Goal: Task Accomplishment & Management: Manage account settings

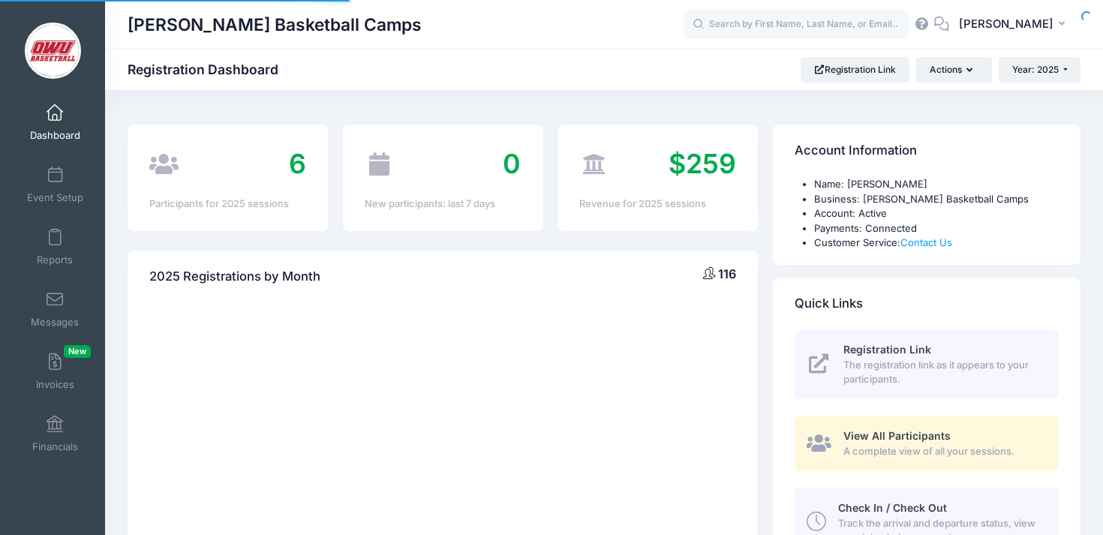
select select
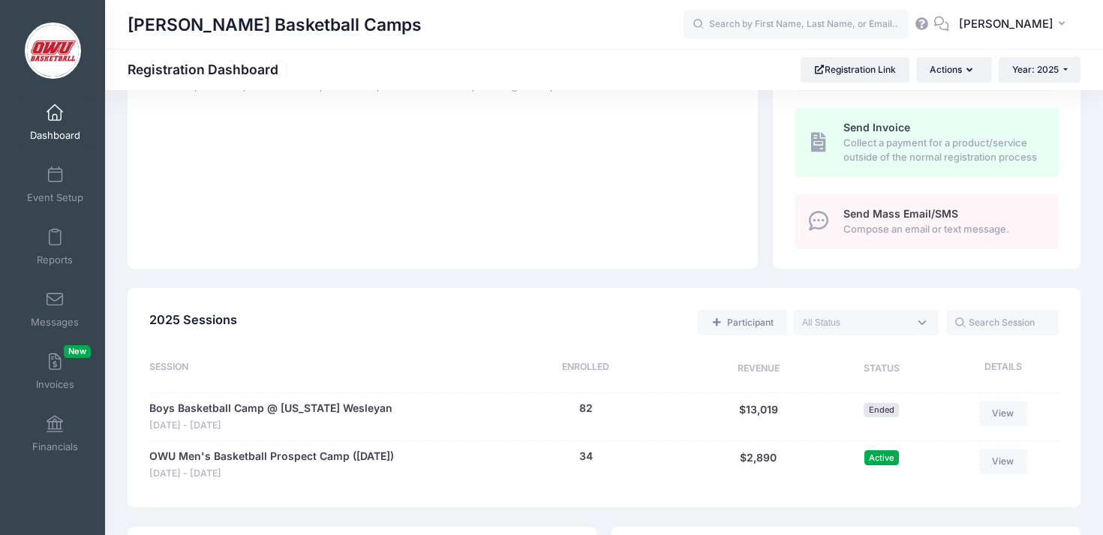
scroll to position [508, 0]
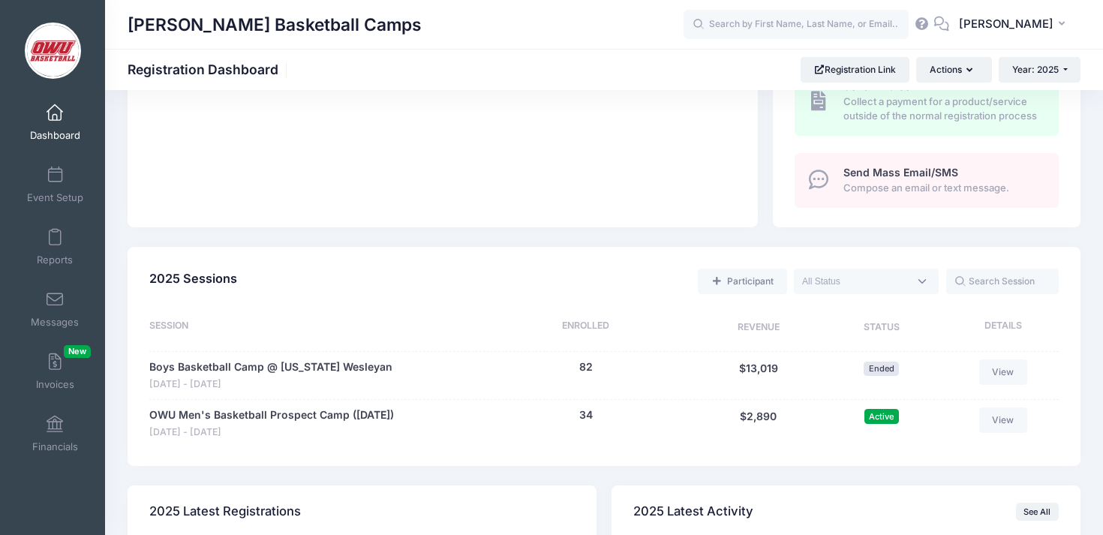
click at [595, 411] on div "34 (Waitlist: 0)" at bounding box center [585, 423] width 218 height 32
click at [592, 413] on button "34" at bounding box center [586, 415] width 14 height 16
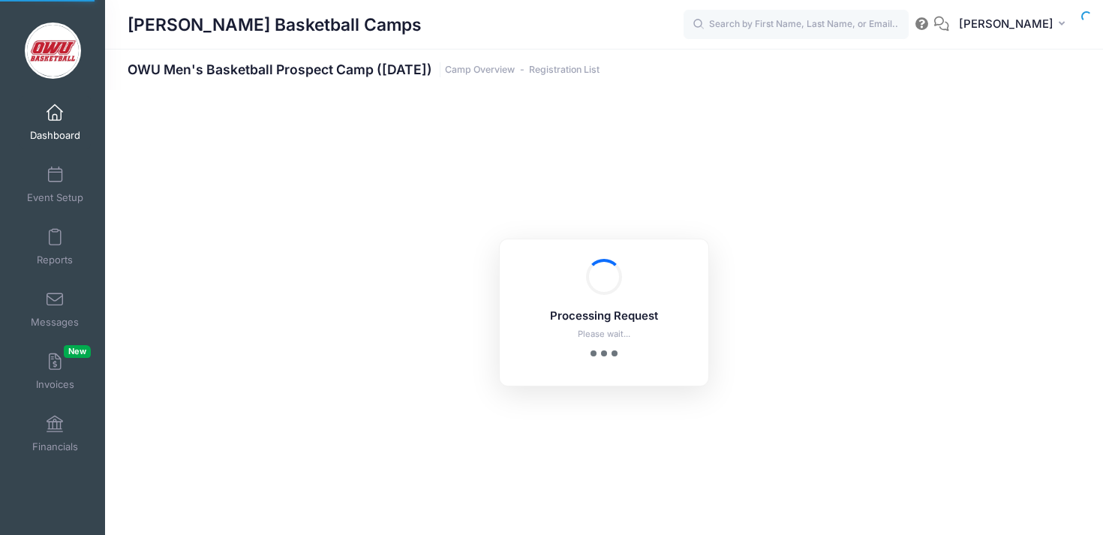
select select "10"
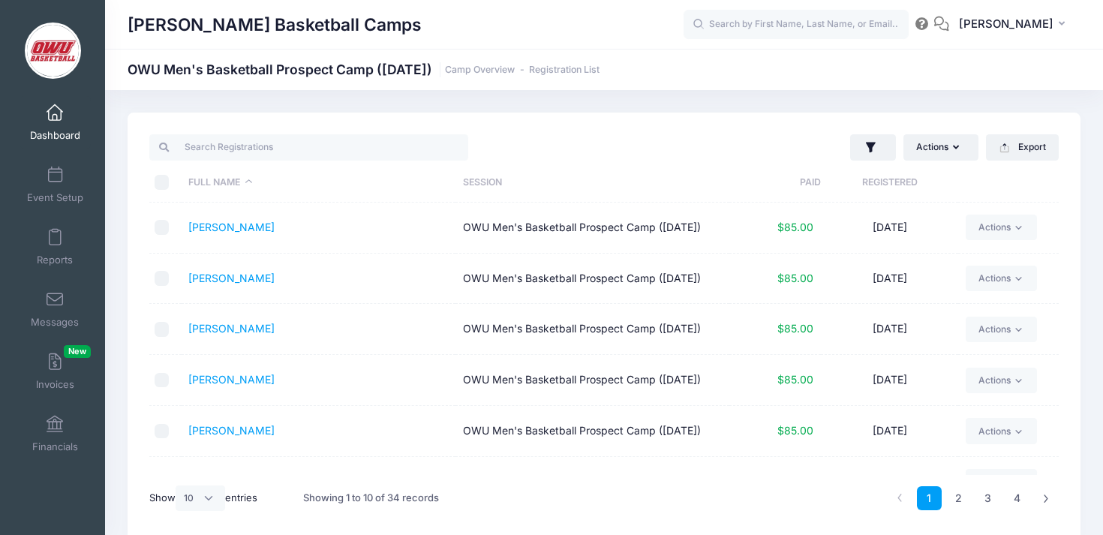
click at [872, 187] on th "Registered" at bounding box center [889, 183] width 137 height 40
click at [233, 233] on link "Coleman, Chris" at bounding box center [231, 227] width 86 height 13
click at [292, 141] on input "search" at bounding box center [308, 147] width 319 height 26
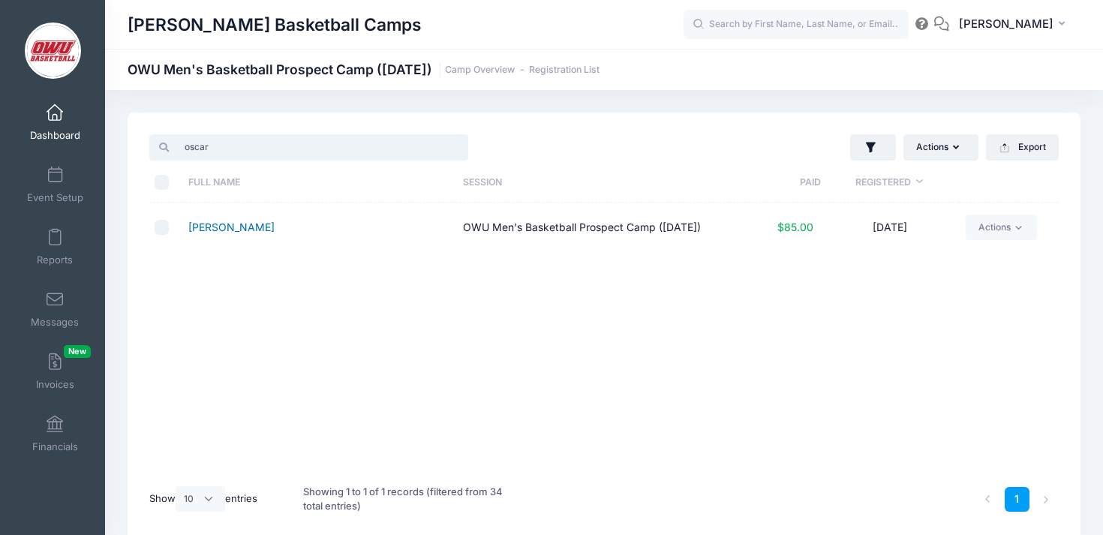
type input "oscar"
click at [228, 233] on link "Webb, Oscar" at bounding box center [231, 227] width 86 height 13
click at [65, 128] on link "Dashboard" at bounding box center [55, 122] width 71 height 53
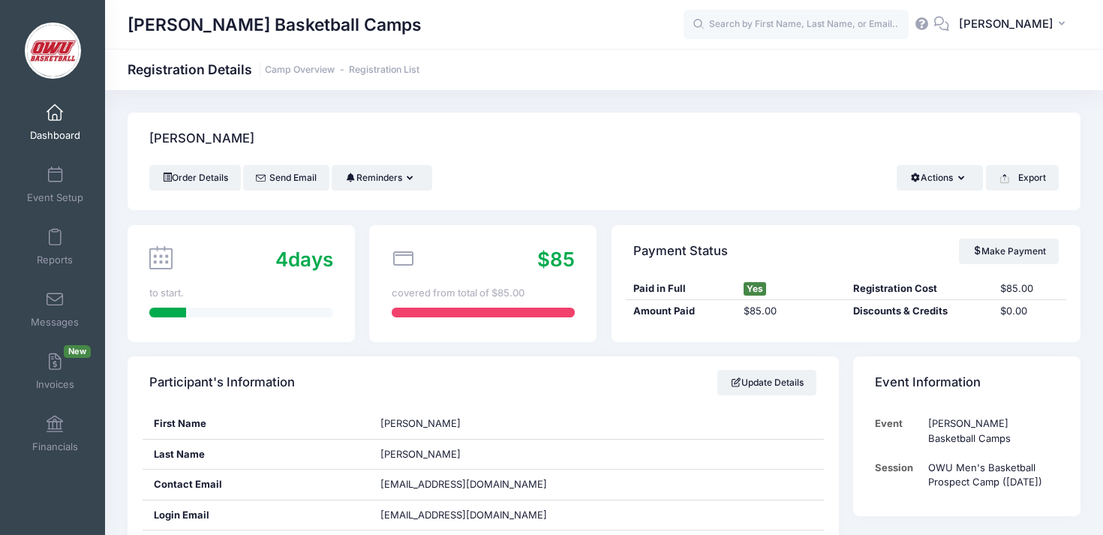
click at [63, 123] on link "Dashboard" at bounding box center [55, 122] width 71 height 53
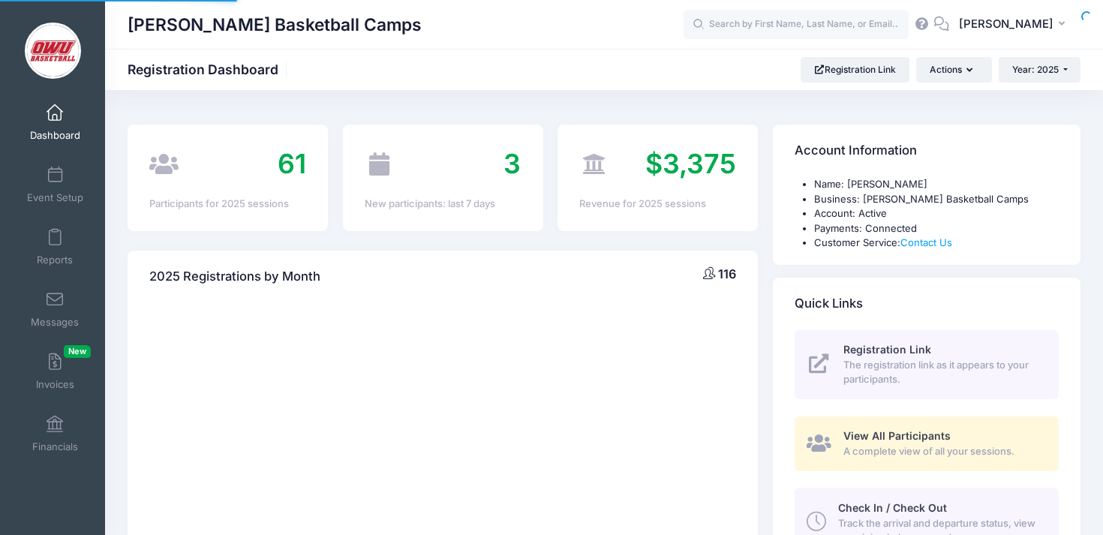
select select
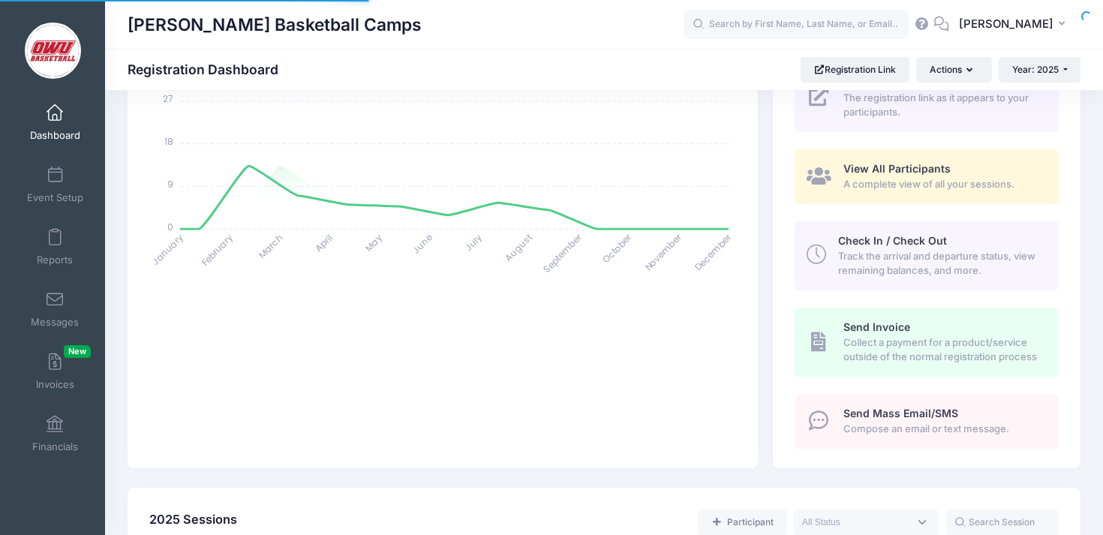
scroll to position [486, 0]
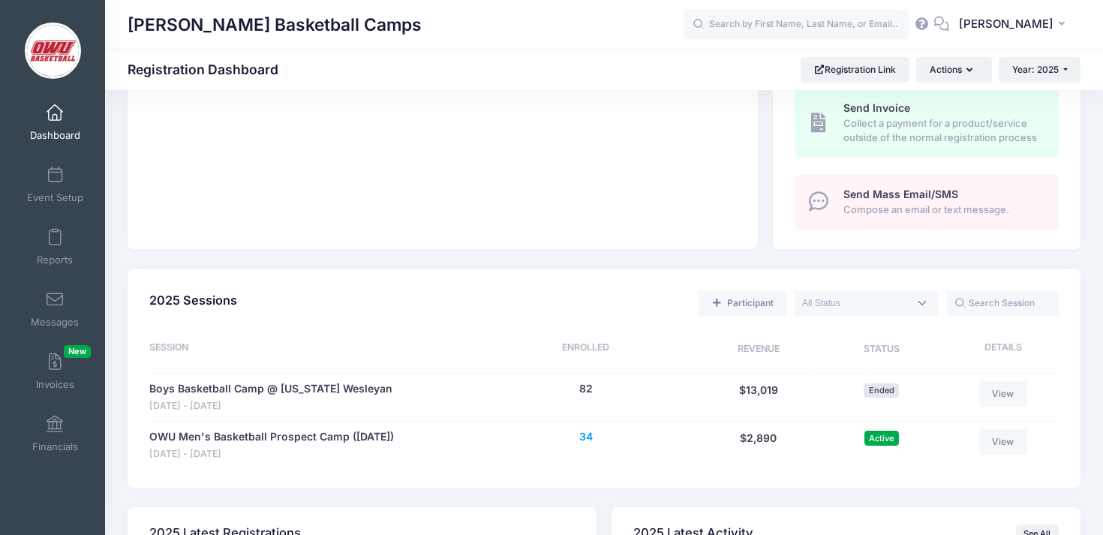
click at [586, 440] on button "34" at bounding box center [586, 437] width 14 height 16
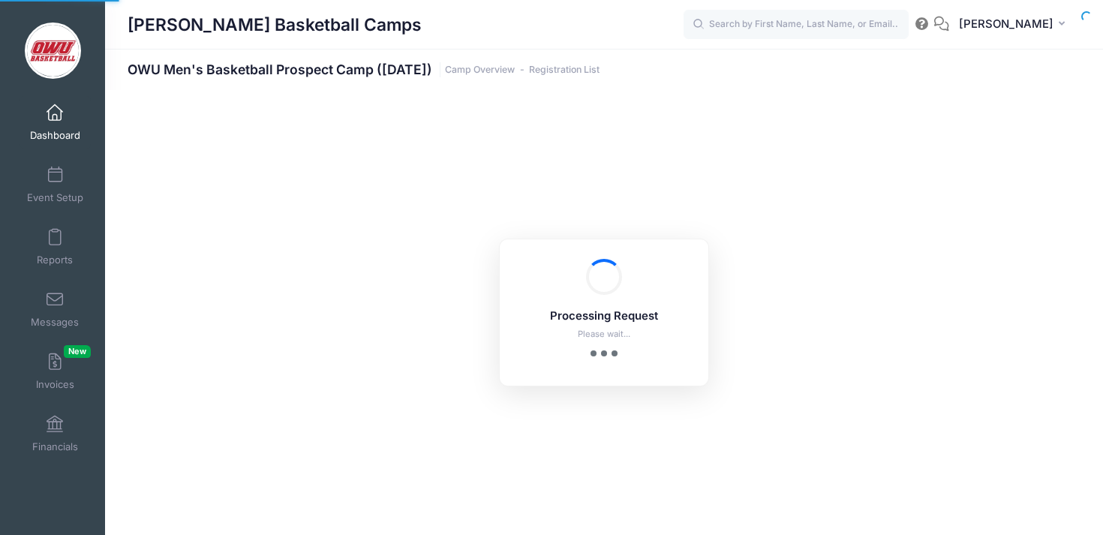
select select "10"
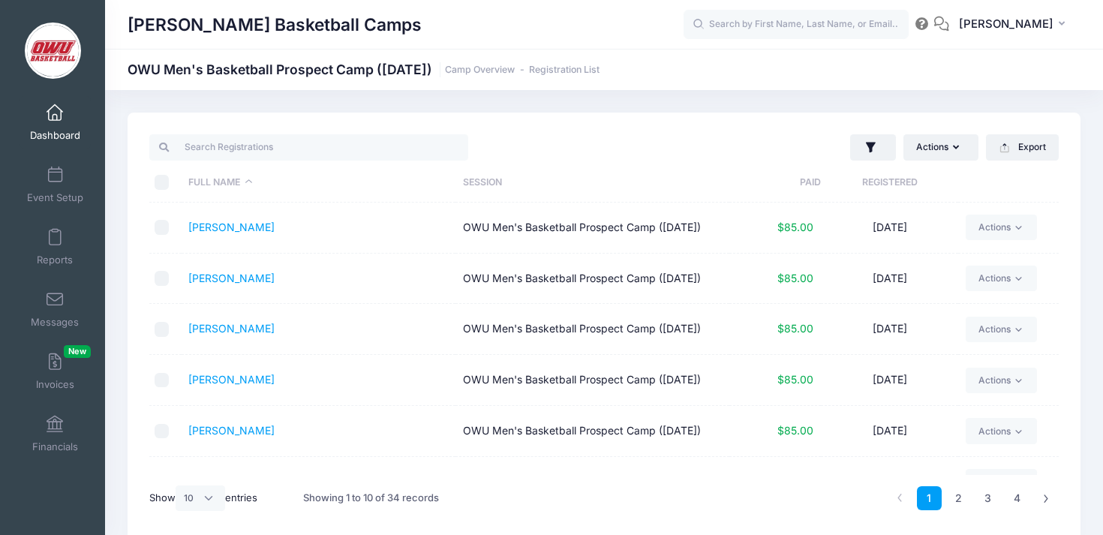
click at [254, 161] on div at bounding box center [374, 147] width 462 height 31
click at [263, 147] on input "search" at bounding box center [308, 147] width 319 height 26
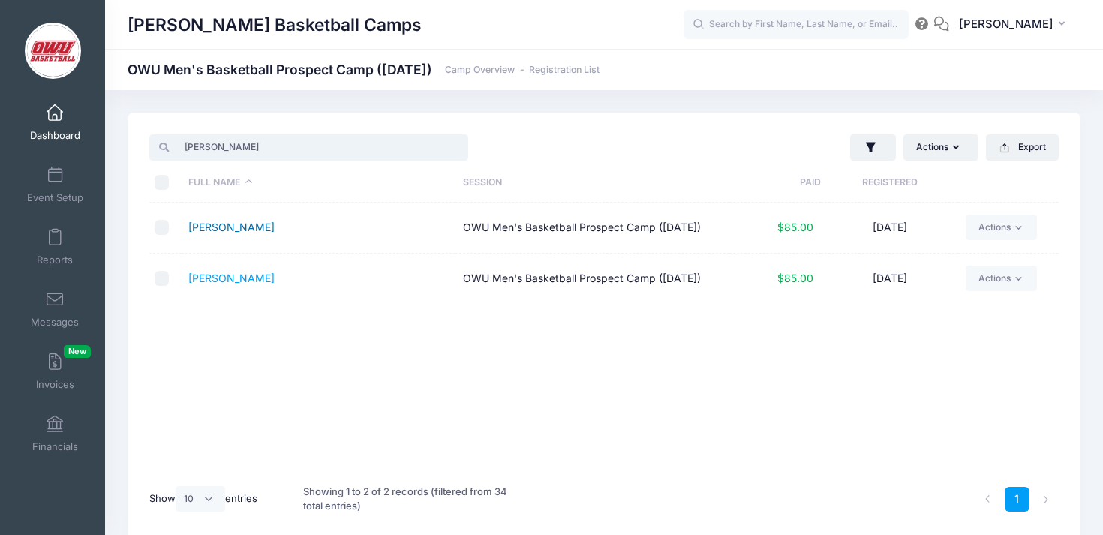
type input "garr"
click at [244, 230] on link "Carpenter, Garrett" at bounding box center [231, 227] width 86 height 13
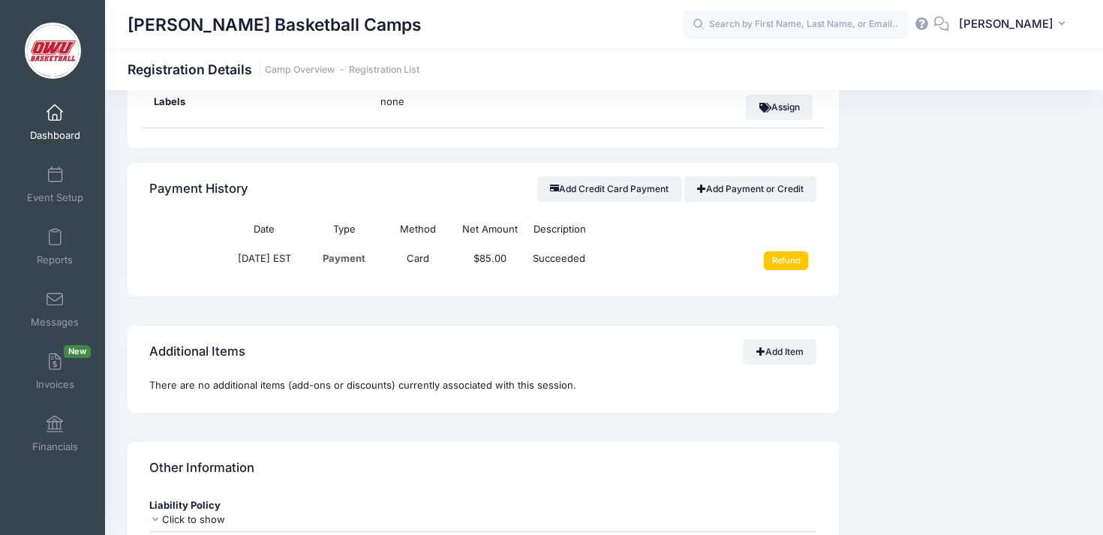
scroll to position [1050, 0]
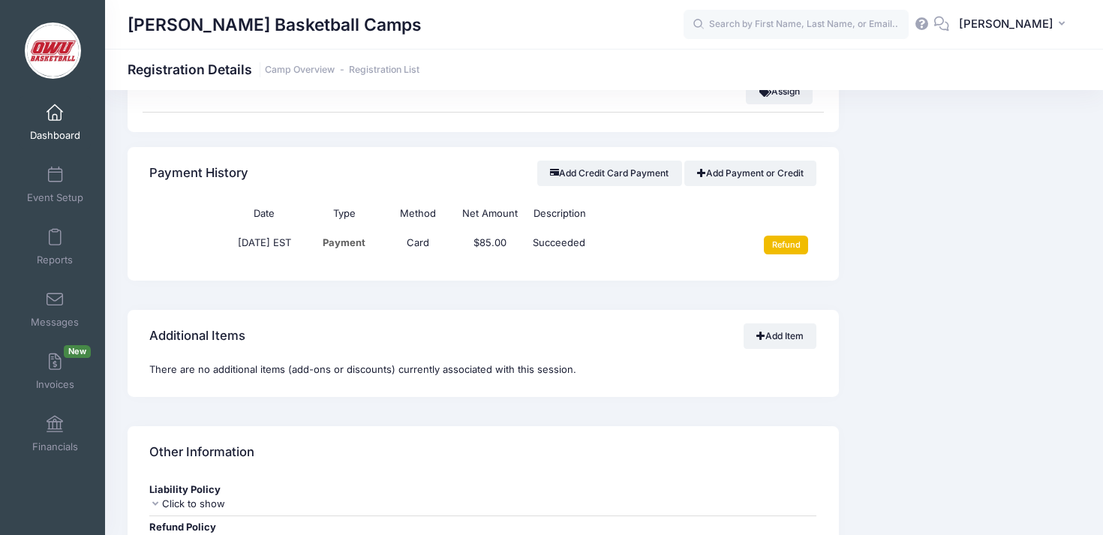
click at [786, 242] on input "Refund" at bounding box center [786, 245] width 44 height 18
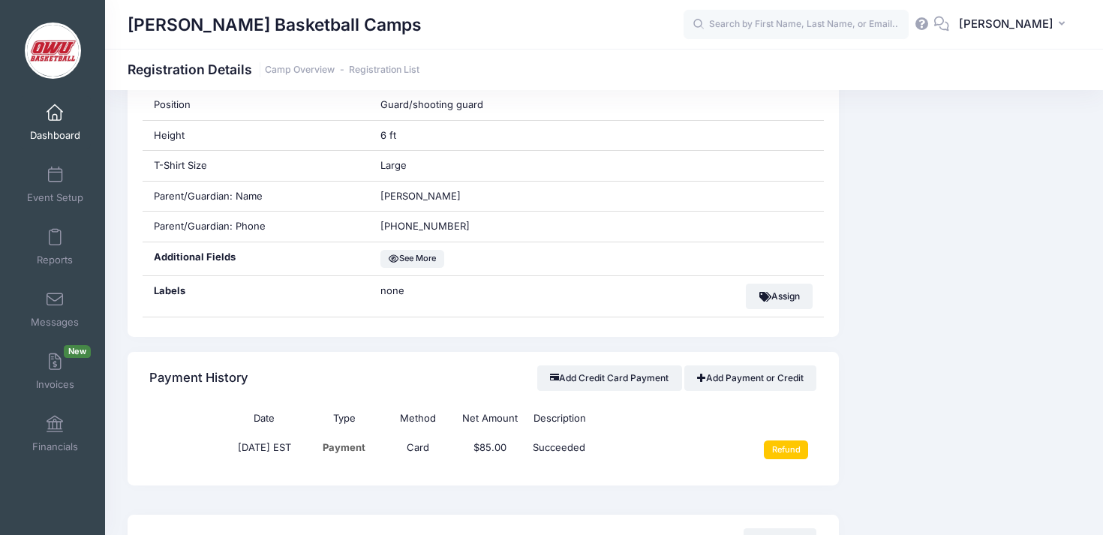
scroll to position [932, 0]
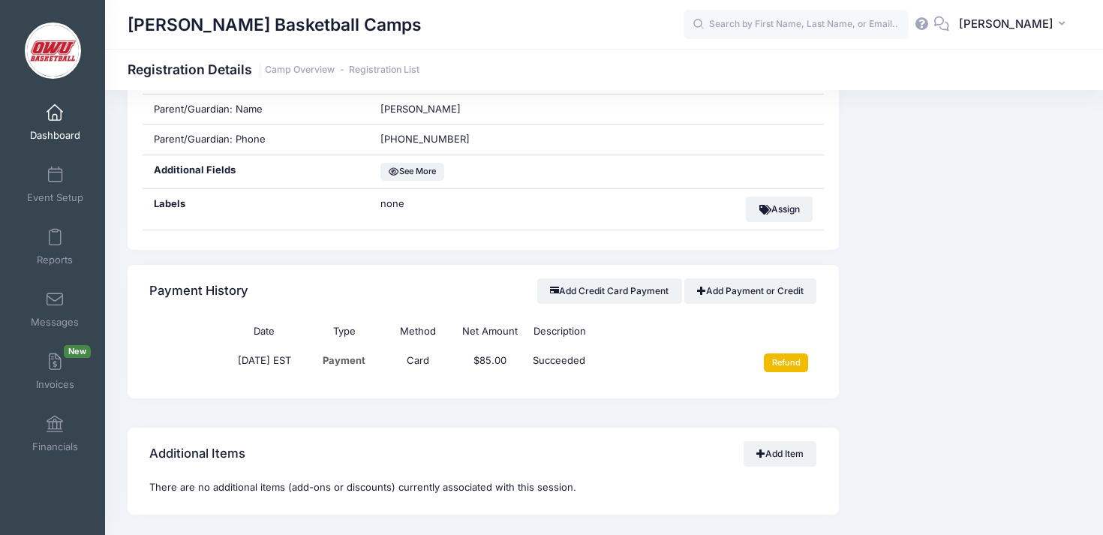
click at [797, 367] on input "Refund" at bounding box center [786, 362] width 44 height 18
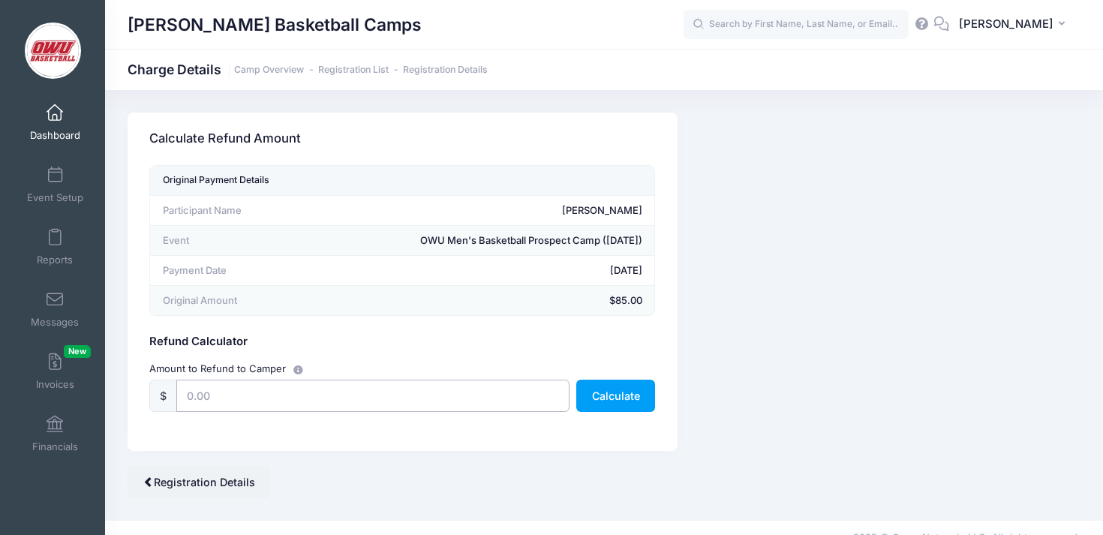
click at [407, 398] on input "text" at bounding box center [372, 396] width 392 height 32
click at [407, 443] on div "Original Payment Details Participant Name Garrett Carpenter Event OWU Men's Bas…" at bounding box center [403, 308] width 550 height 286
click at [405, 413] on div "Amount to Refund to Camper $ Calculate" at bounding box center [403, 386] width 521 height 66
click at [405, 404] on input "text" at bounding box center [372, 396] width 392 height 32
type input "85.00"
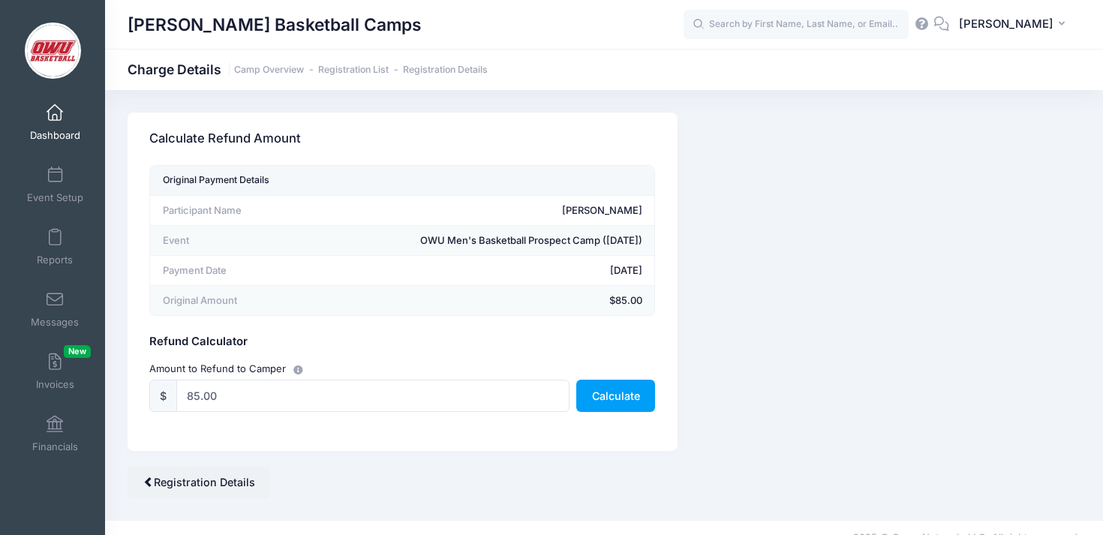
click at [766, 374] on div "Camp Network returns it's fee when there is a full refund. Stripe also returns …" at bounding box center [604, 306] width 968 height 386
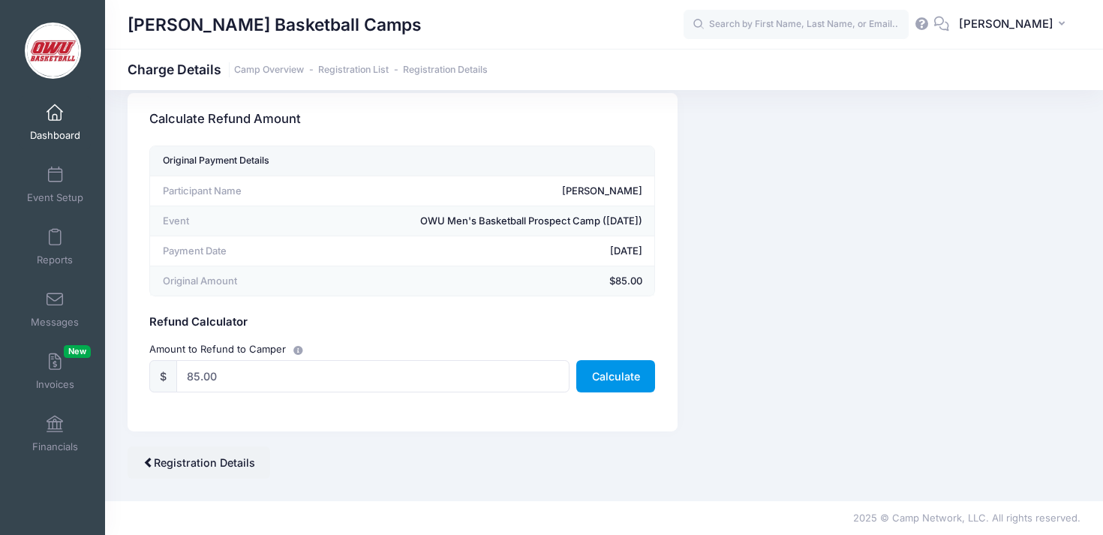
click at [592, 372] on button "Calculate" at bounding box center [615, 376] width 79 height 32
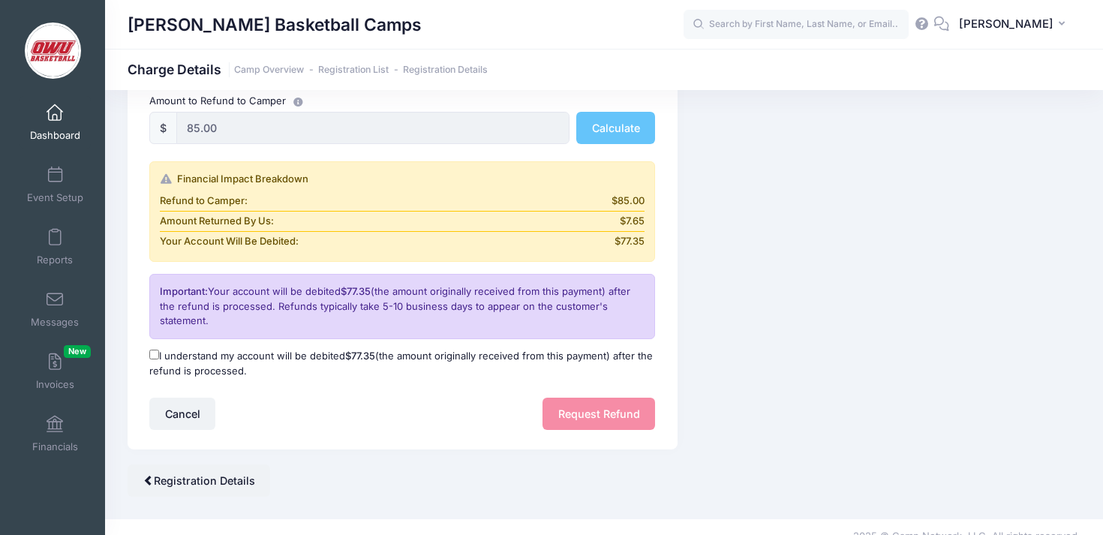
scroll to position [286, 0]
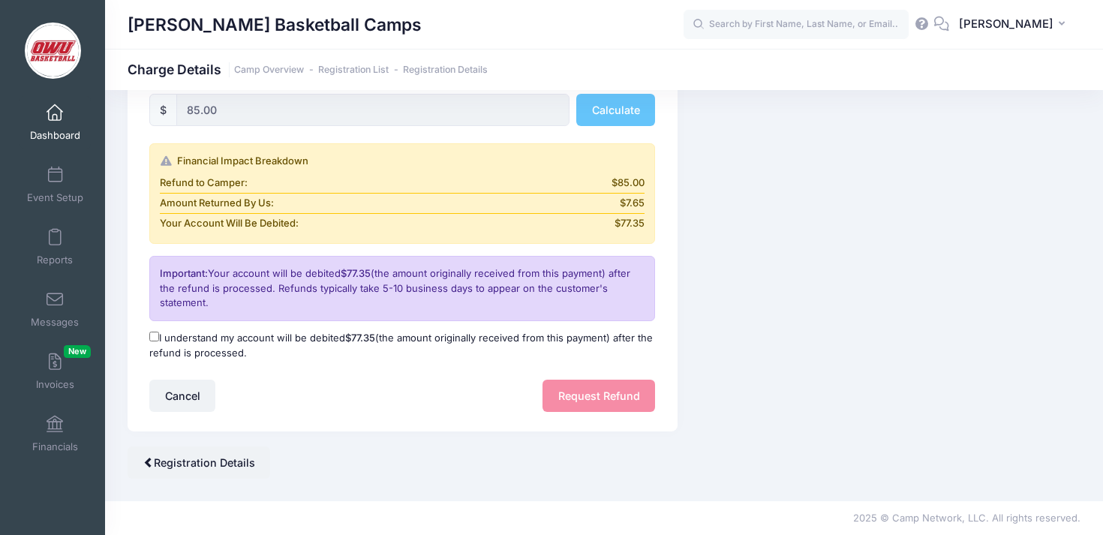
click at [230, 348] on label "I understand my account will be debited $77.35 (the amount originally received …" at bounding box center [402, 345] width 506 height 29
click at [159, 341] on input "I understand my account will be debited $77.35 (the amount originally received …" at bounding box center [154, 337] width 10 height 10
checkbox input "true"
click at [388, 377] on form "Original Payment Details Participant Name Garrett Carpenter Event OWU Men's Bas…" at bounding box center [402, 145] width 506 height 533
click at [581, 404] on button "Request Refund" at bounding box center [598, 396] width 113 height 32
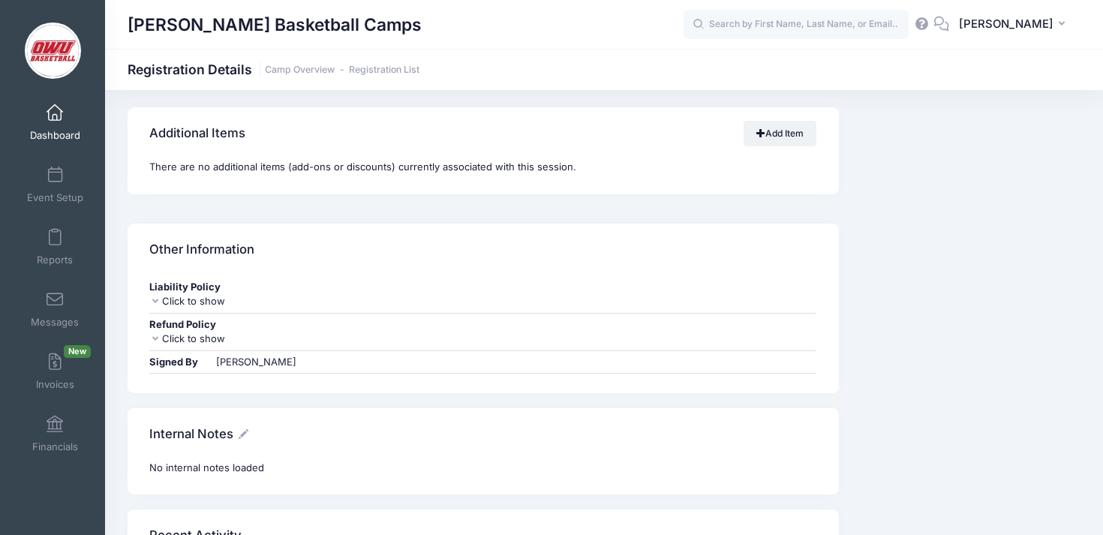
scroll to position [1358, 0]
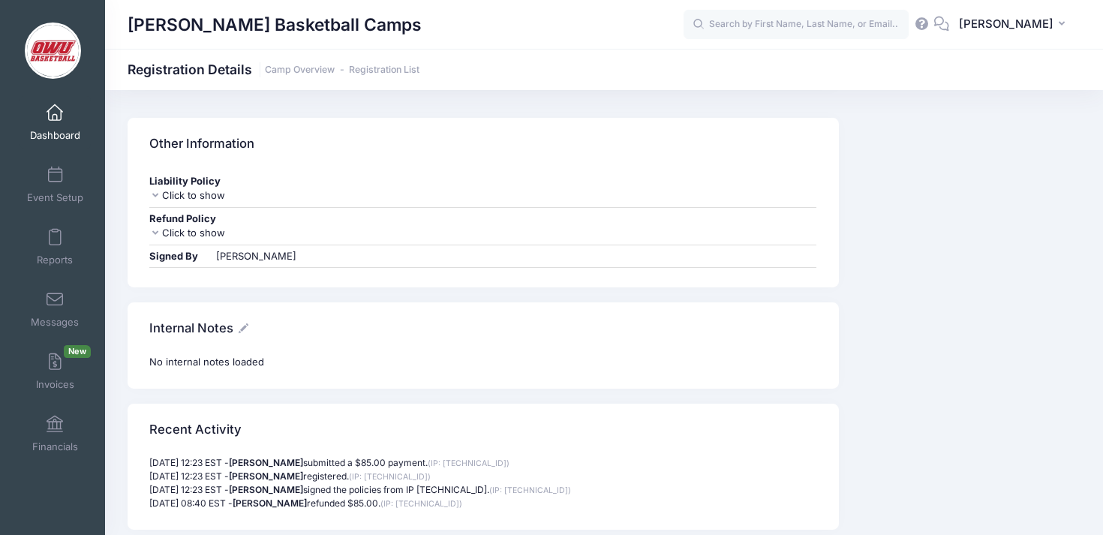
click at [239, 323] on icon at bounding box center [244, 328] width 10 height 10
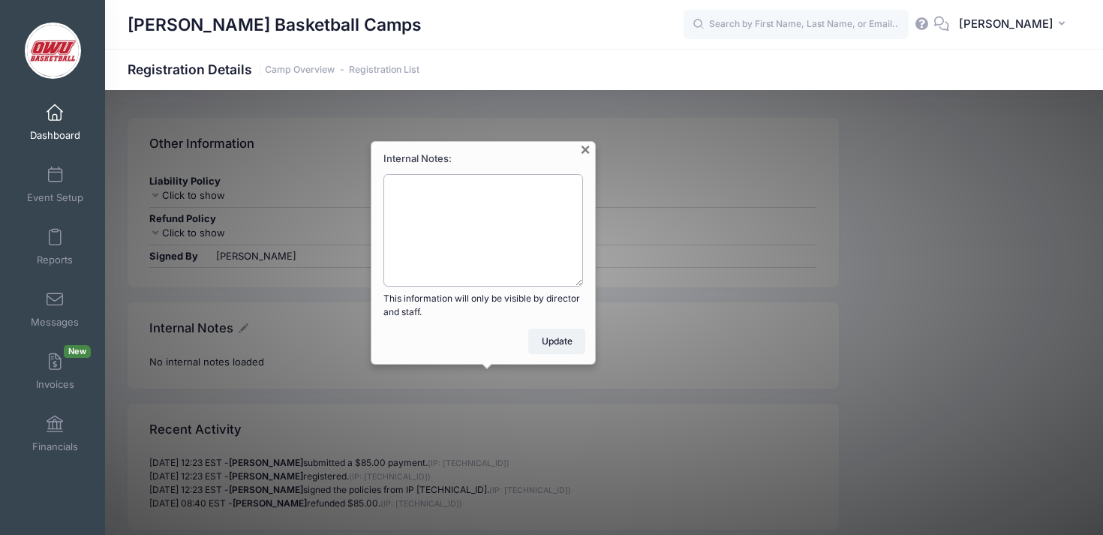
click at [483, 192] on textarea "Internal Notes:" at bounding box center [483, 230] width 200 height 113
type textarea "Canceled - asked for refund and sent"
click at [555, 341] on button "Update" at bounding box center [556, 342] width 57 height 26
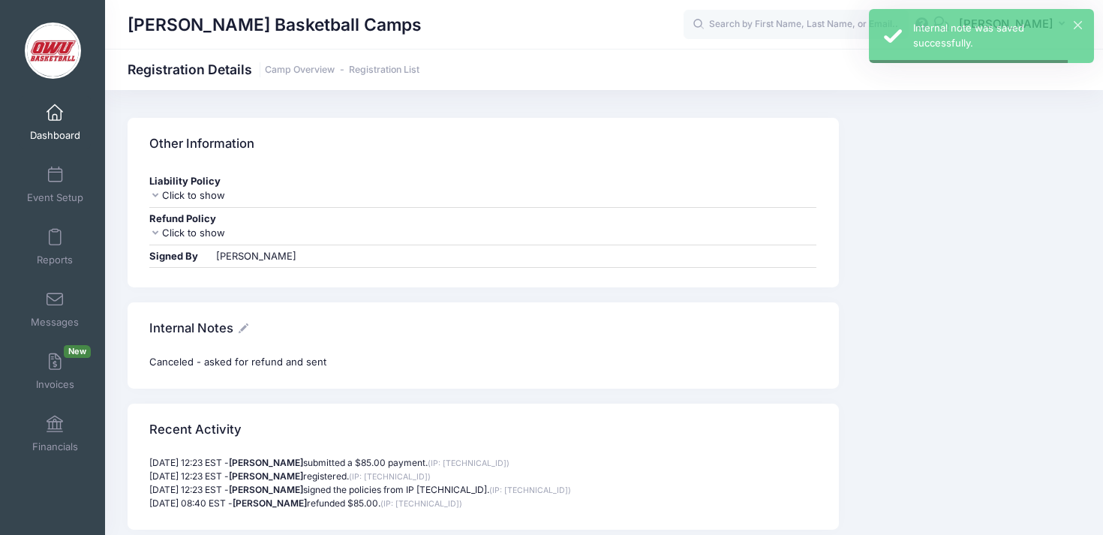
click at [60, 128] on link "Dashboard" at bounding box center [55, 122] width 71 height 53
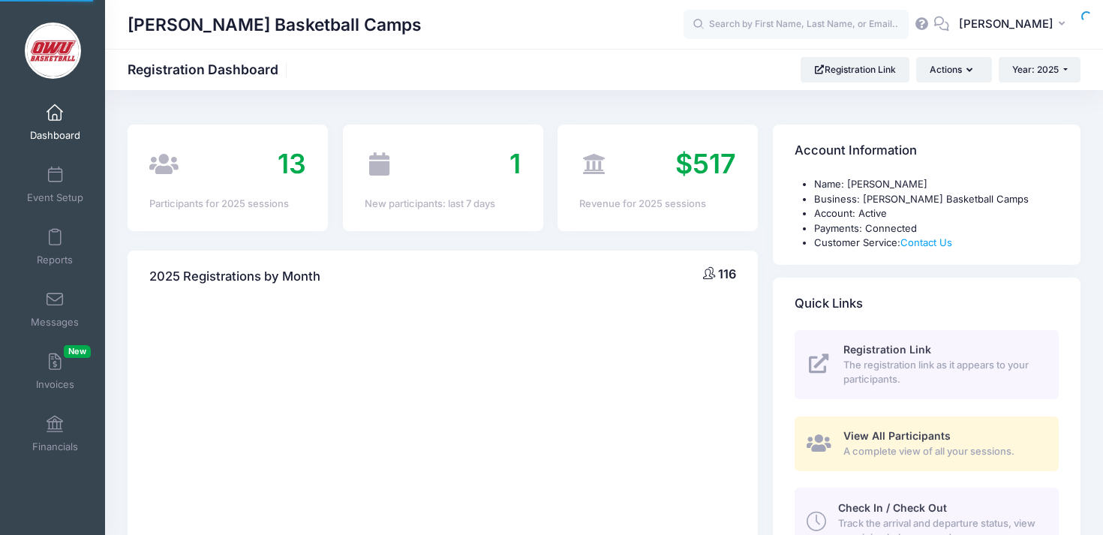
select select
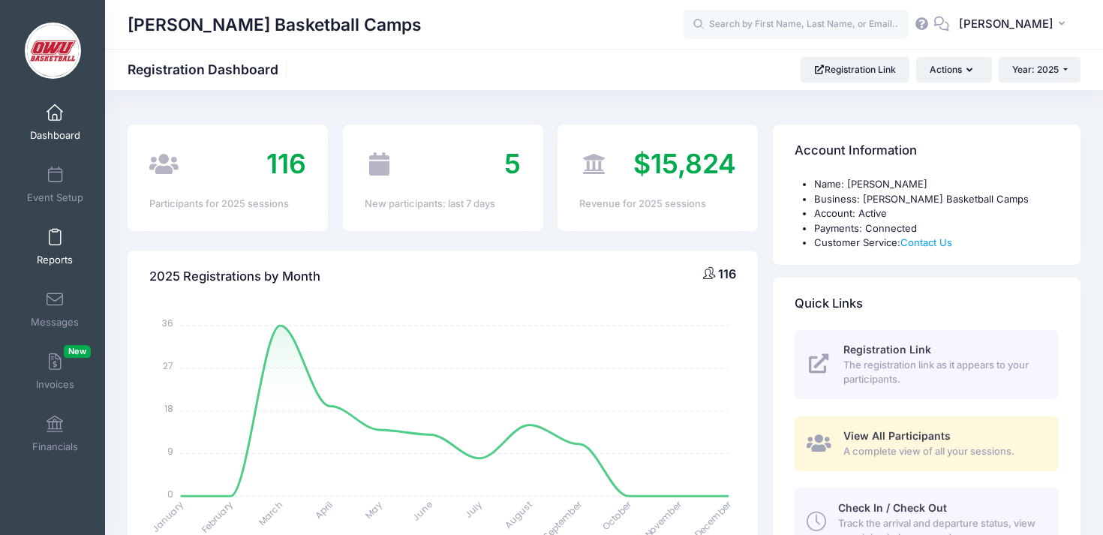
click at [61, 260] on span "Reports" at bounding box center [55, 260] width 36 height 13
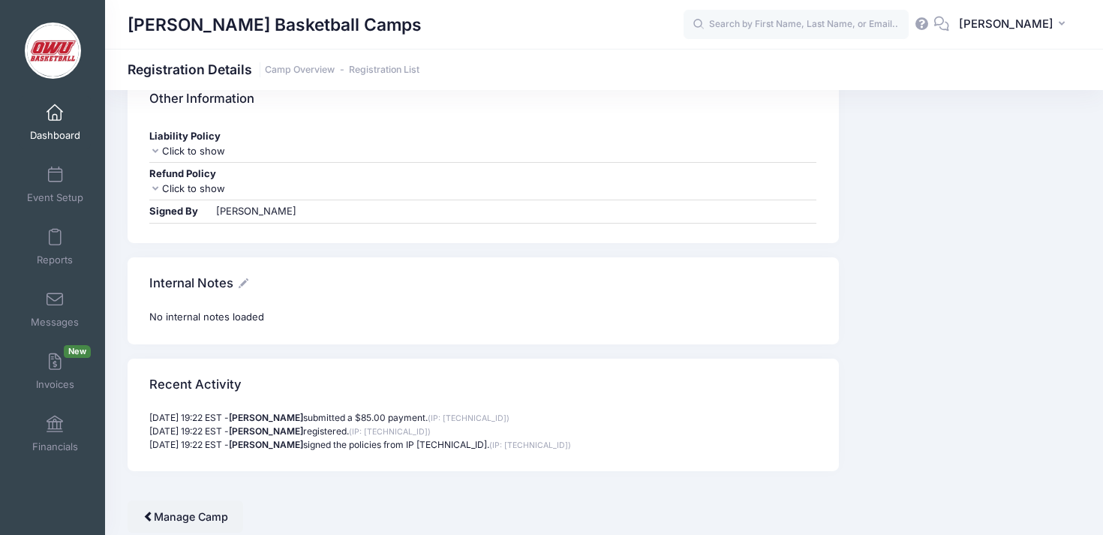
scroll to position [1289, 0]
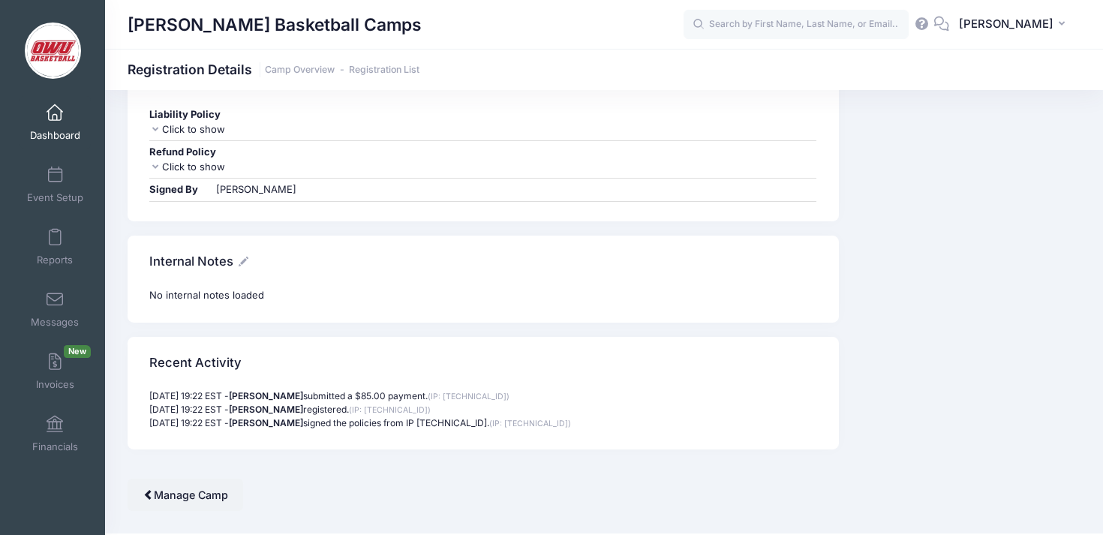
click at [239, 263] on icon at bounding box center [244, 262] width 10 height 10
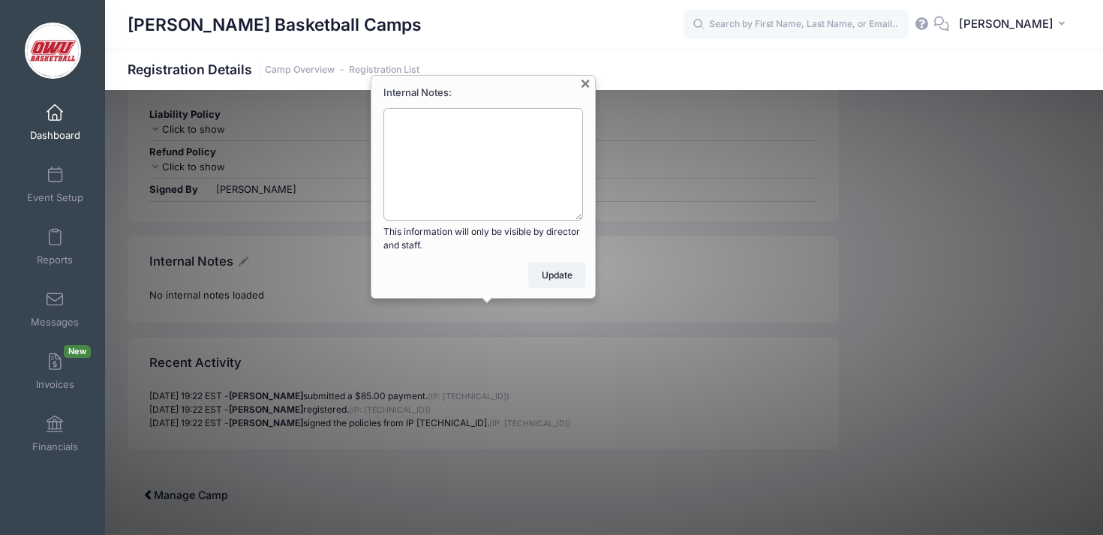
click at [470, 179] on textarea "Internal Notes:" at bounding box center [483, 164] width 200 height 113
type textarea "Canceled - family issues. Hasn't asked for refund"
click at [557, 271] on button "Update" at bounding box center [556, 275] width 57 height 26
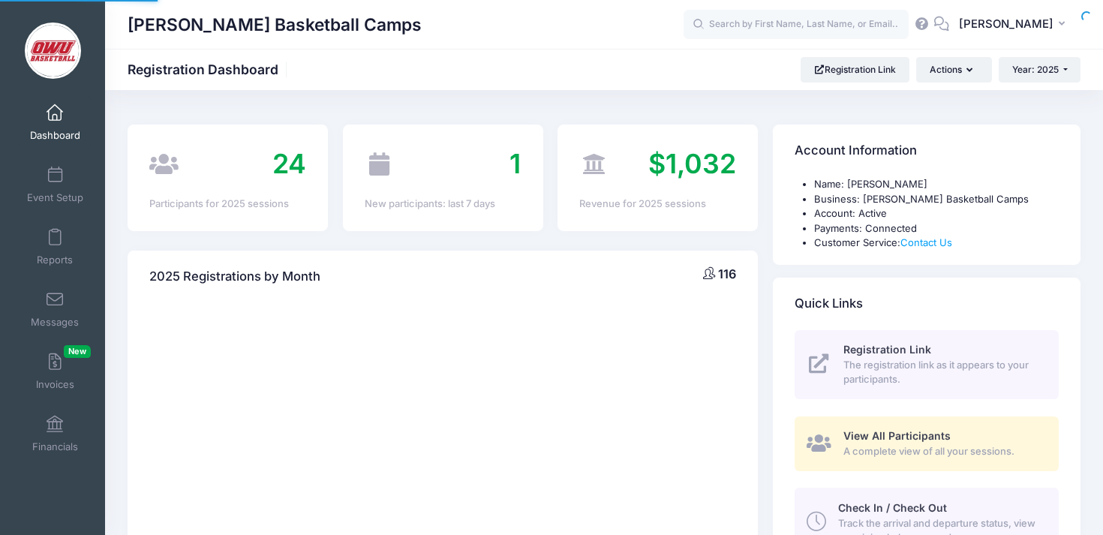
select select
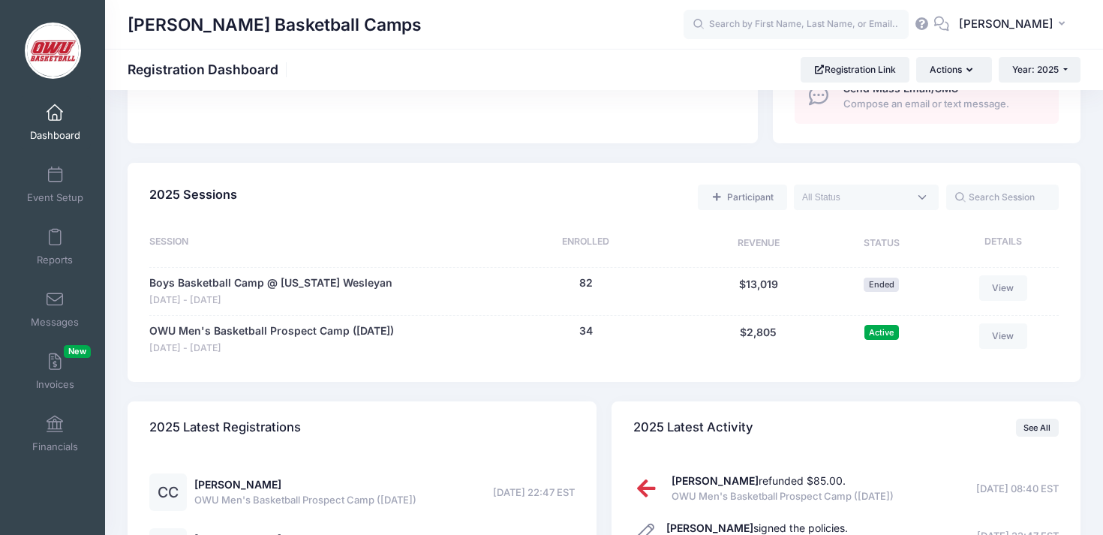
scroll to position [593, 0]
click at [589, 327] on button "34" at bounding box center [586, 331] width 14 height 16
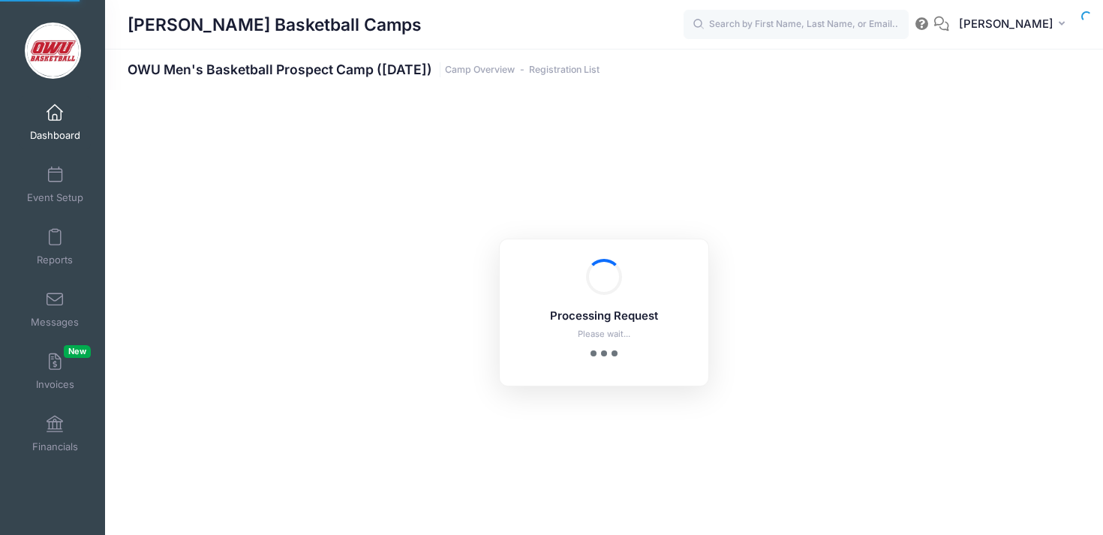
select select "10"
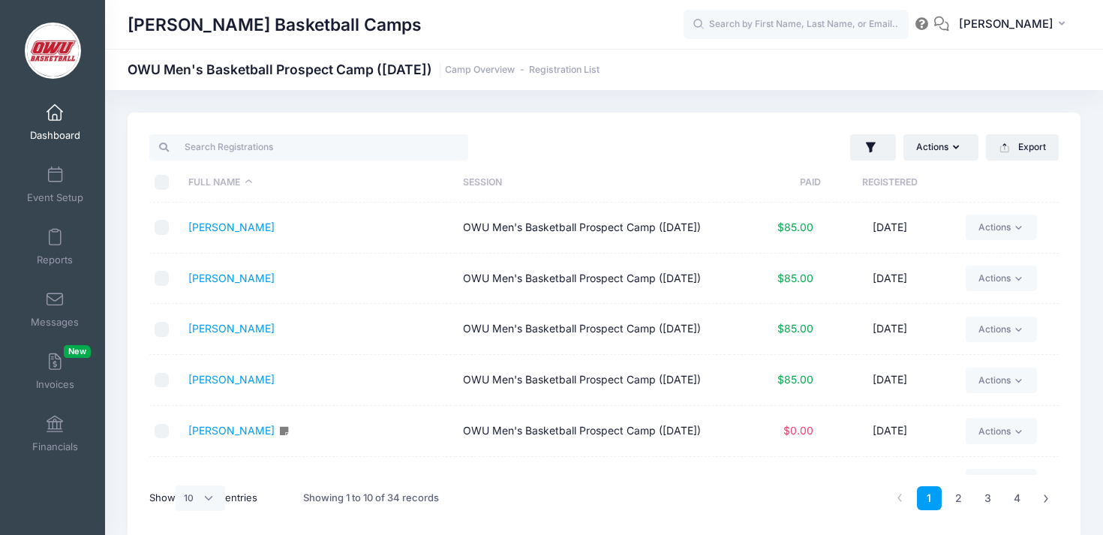
click at [894, 196] on th "Registered" at bounding box center [889, 183] width 137 height 40
click at [225, 284] on link "Redd, Zack" at bounding box center [231, 278] width 86 height 13
click at [247, 229] on link "Coleman, Chris" at bounding box center [231, 227] width 86 height 13
click at [284, 158] on input "search" at bounding box center [308, 147] width 319 height 26
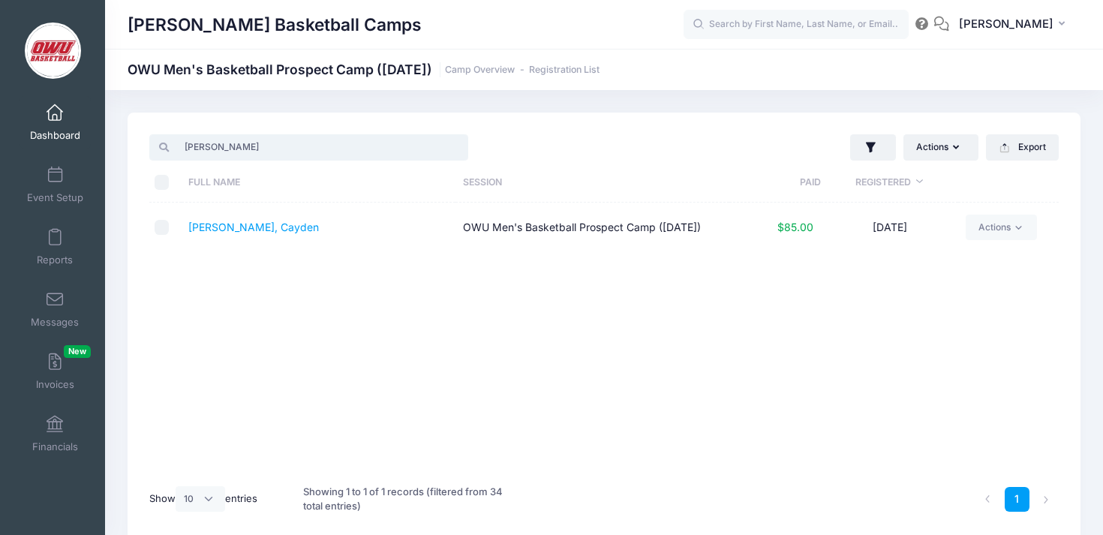
type input "cox"
click at [215, 236] on td "Cox, Cayden" at bounding box center [319, 228] width 274 height 50
click at [247, 215] on td "Cox, Cayden" at bounding box center [319, 228] width 274 height 50
click at [247, 233] on link "Cox, Cayden" at bounding box center [253, 227] width 131 height 13
click at [65, 119] on link "Dashboard" at bounding box center [55, 122] width 71 height 53
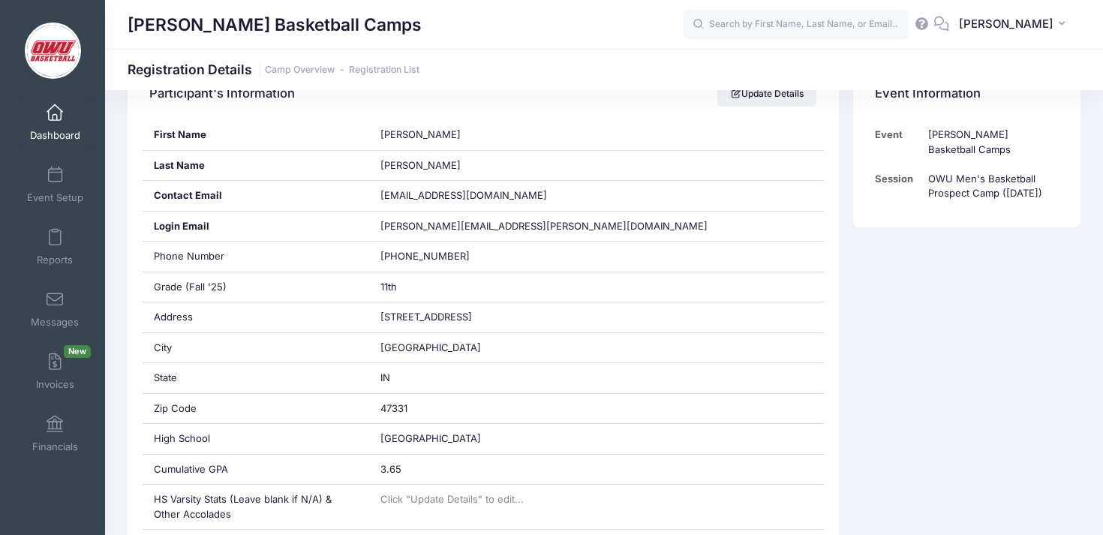
scroll to position [263, 0]
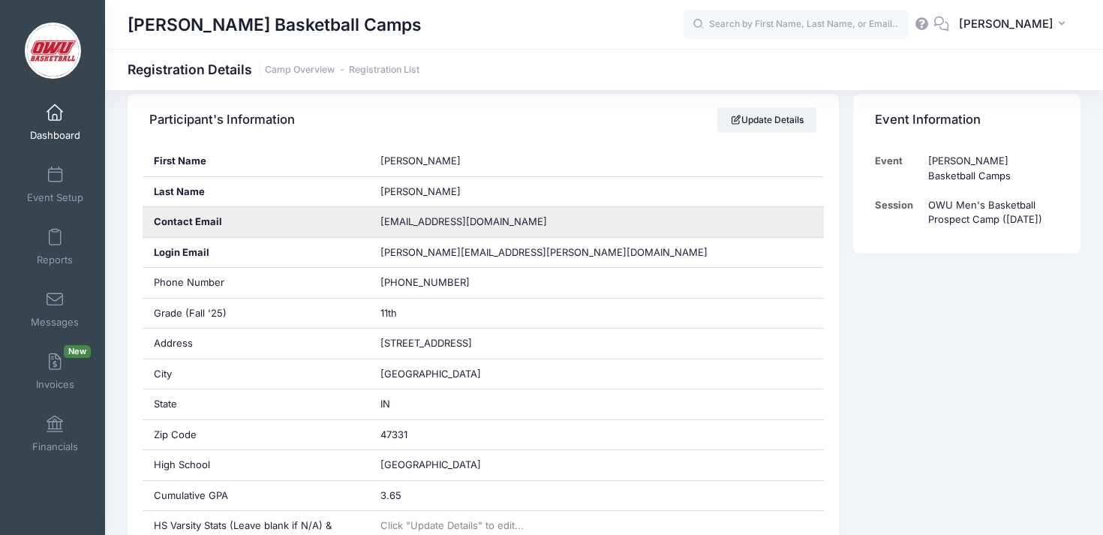
click at [450, 221] on span "[EMAIL_ADDRESS][DOMAIN_NAME]" at bounding box center [463, 221] width 167 height 12
copy div "[EMAIL_ADDRESS][DOMAIN_NAME]"
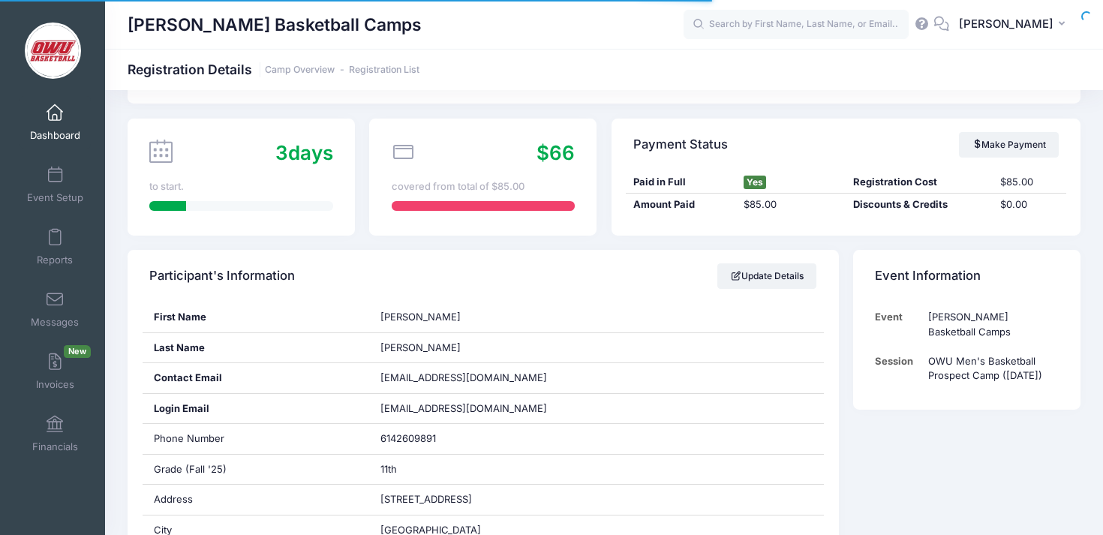
scroll to position [132, 0]
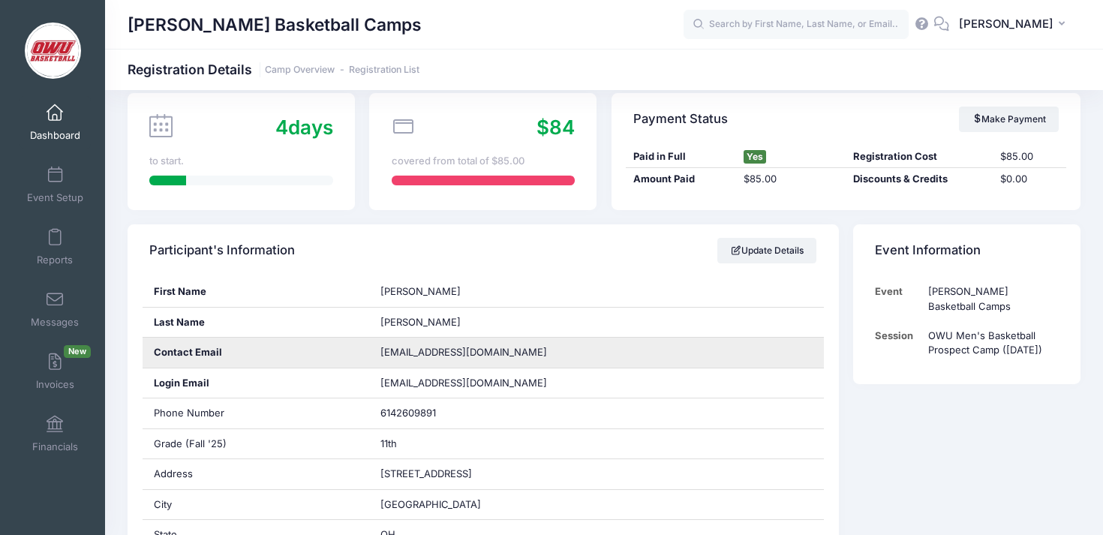
click at [443, 357] on span "[EMAIL_ADDRESS][DOMAIN_NAME]" at bounding box center [463, 352] width 167 height 12
click at [443, 357] on span "colemanchristian334@gmail.com" at bounding box center [463, 352] width 167 height 12
copy div "colemanchristian334@gmail.com"
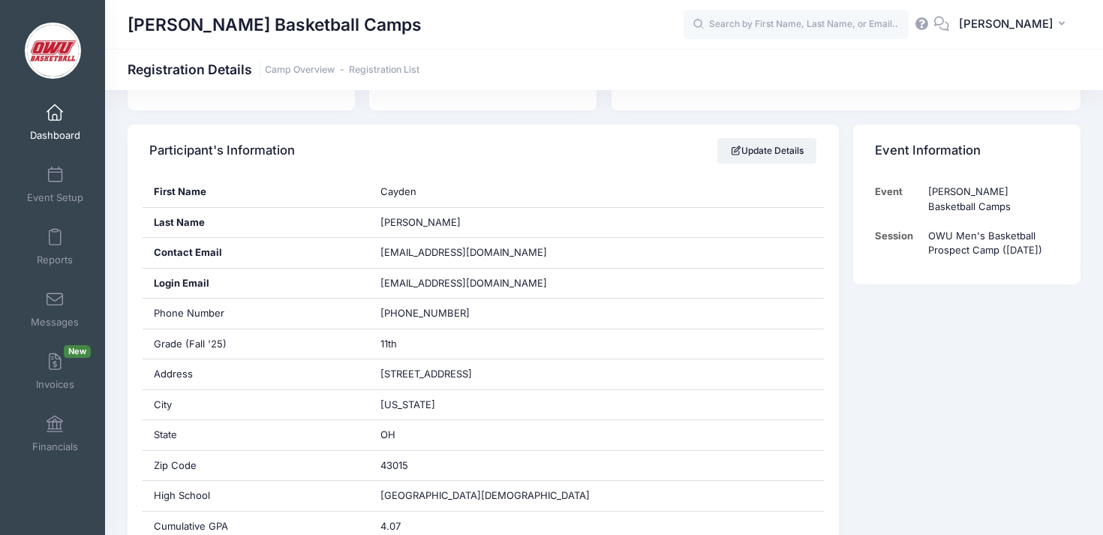
scroll to position [281, 0]
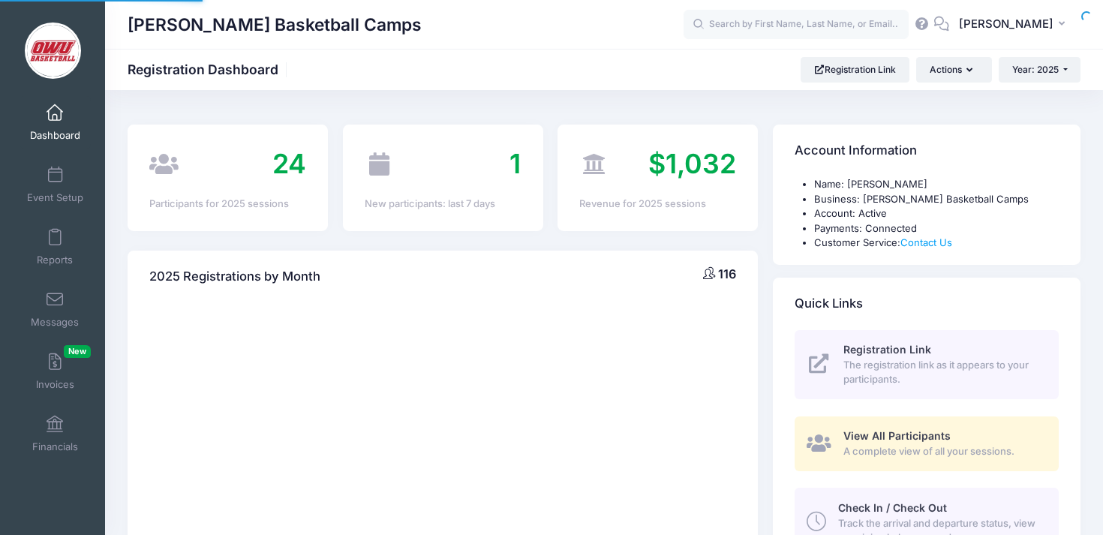
select select
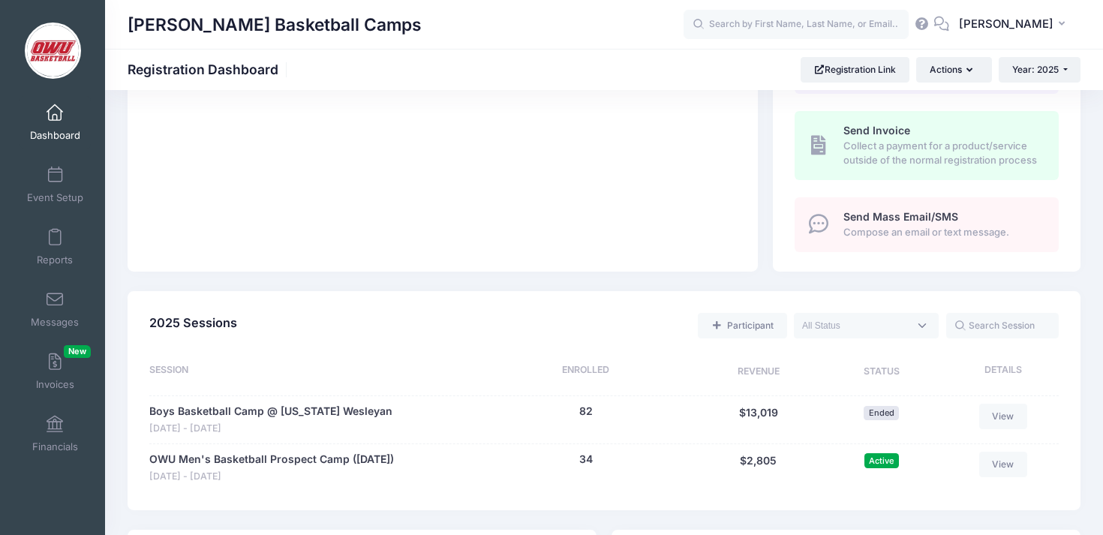
scroll to position [623, 0]
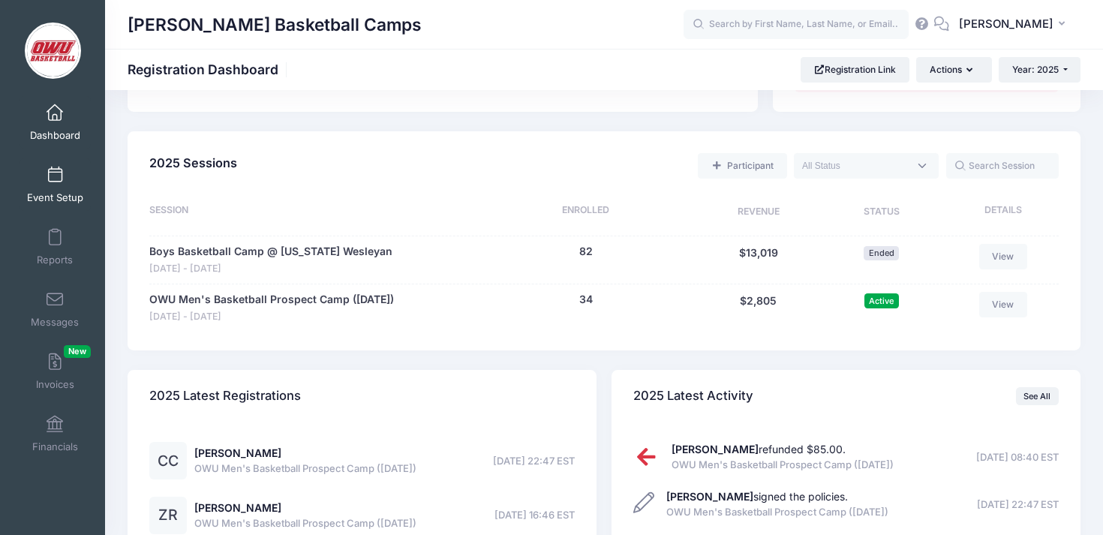
click at [55, 182] on span at bounding box center [55, 175] width 0 height 17
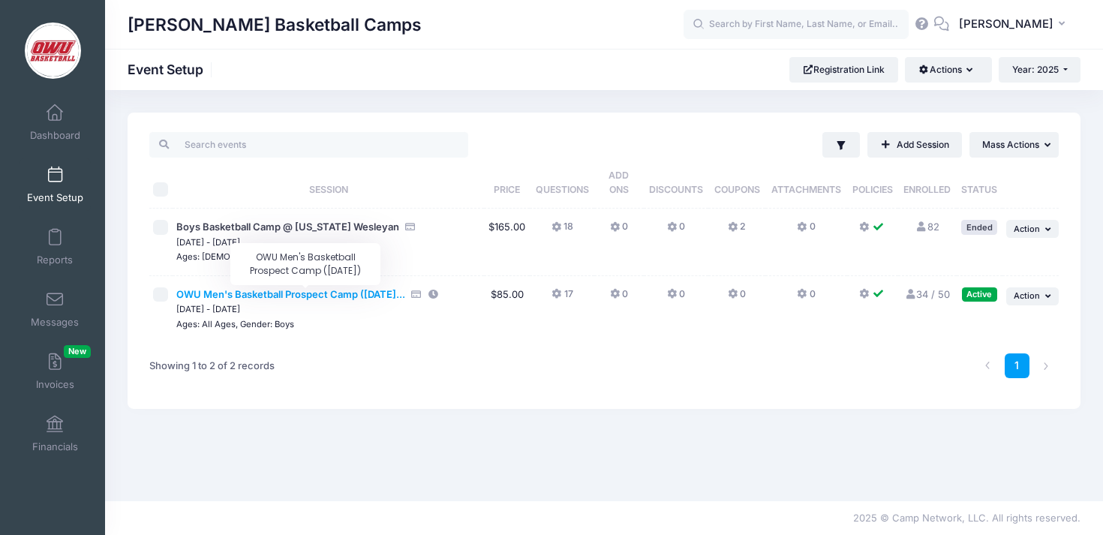
click at [327, 297] on span "OWU Men's Basketball Prospect Camp ([DATE]..." at bounding box center [290, 294] width 229 height 12
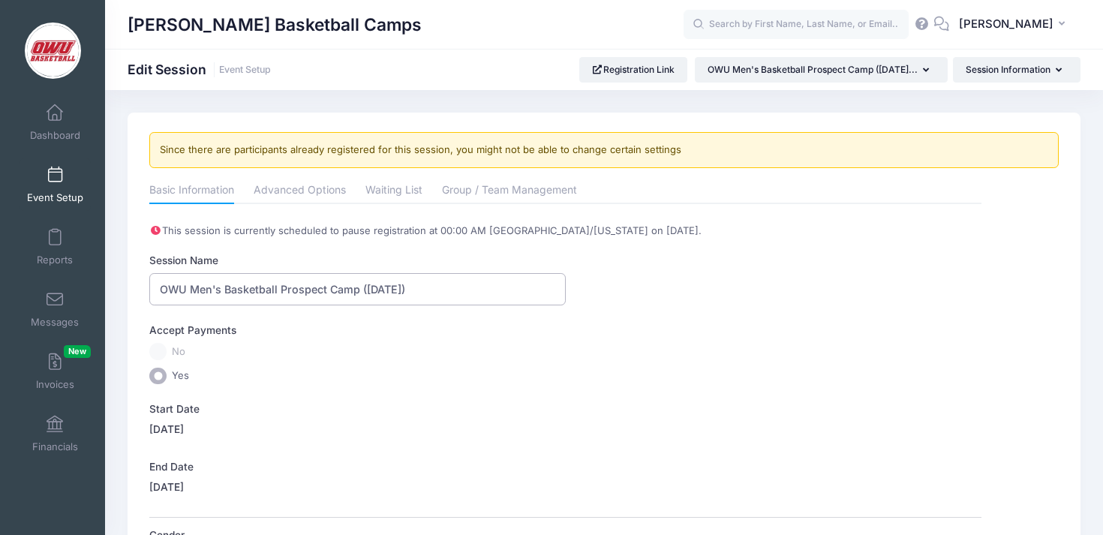
click at [505, 296] on input "OWU Men's Basketball Prospect Camp ([DATE])" at bounding box center [357, 289] width 416 height 32
drag, startPoint x: 507, startPoint y: 293, endPoint x: 362, endPoint y: 293, distance: 145.5
click at [362, 293] on input "OWU Men's Basketball Prospect Camp (September 28, 2025)" at bounding box center [357, 289] width 416 height 32
drag, startPoint x: 277, startPoint y: 286, endPoint x: 191, endPoint y: 290, distance: 86.3
click at [191, 290] on input "OWU Men's Basketball Prospect Camp (Registration Closes Thursday" at bounding box center [357, 289] width 416 height 32
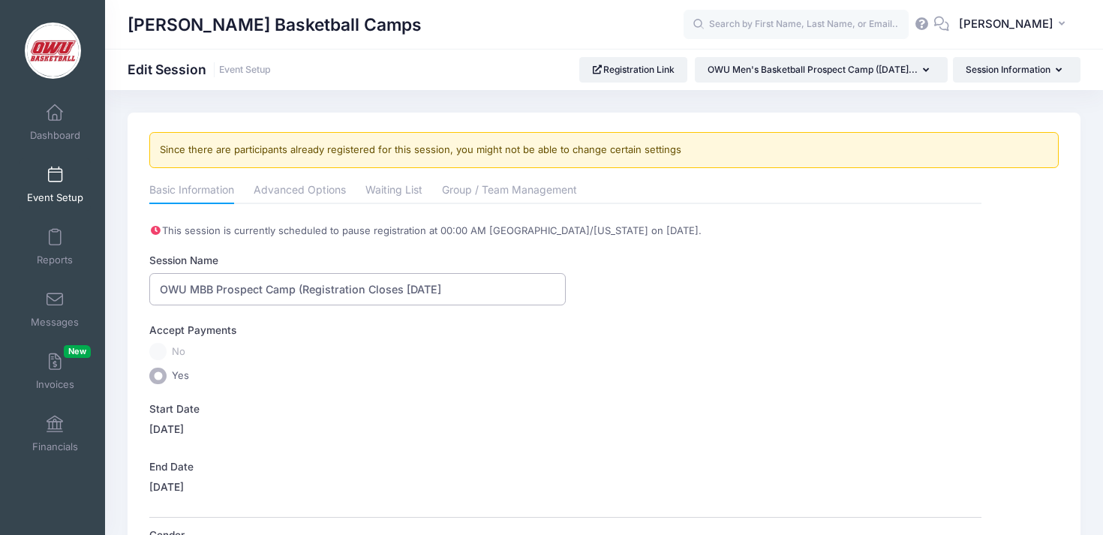
click at [477, 297] on input "OWU MBB Prospect Camp (Registration Closes Thursday" at bounding box center [357, 289] width 416 height 32
type input "OWU MBB Prospect Camp (Registration Closes [DATE])"
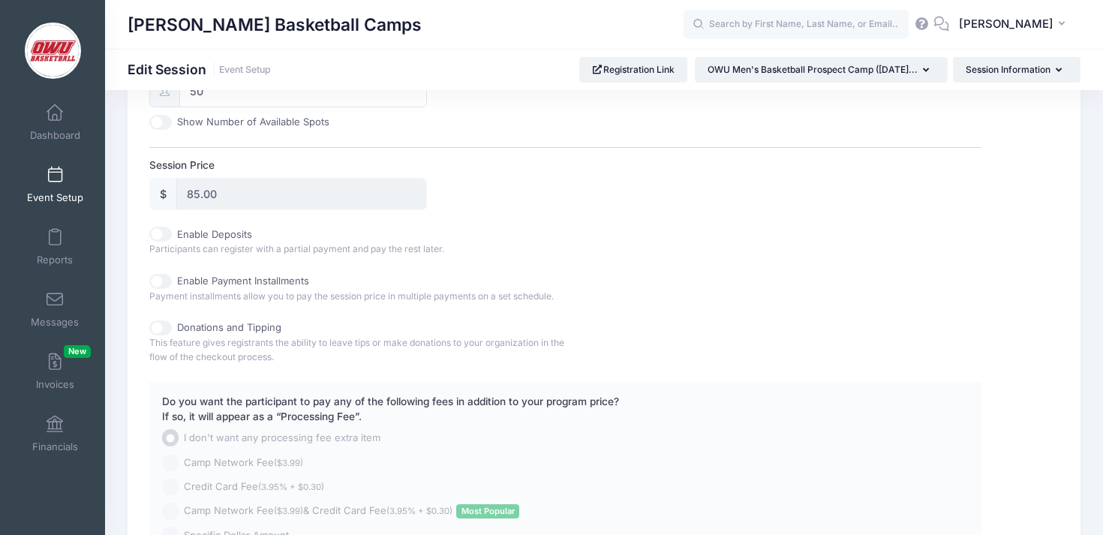
scroll to position [853, 0]
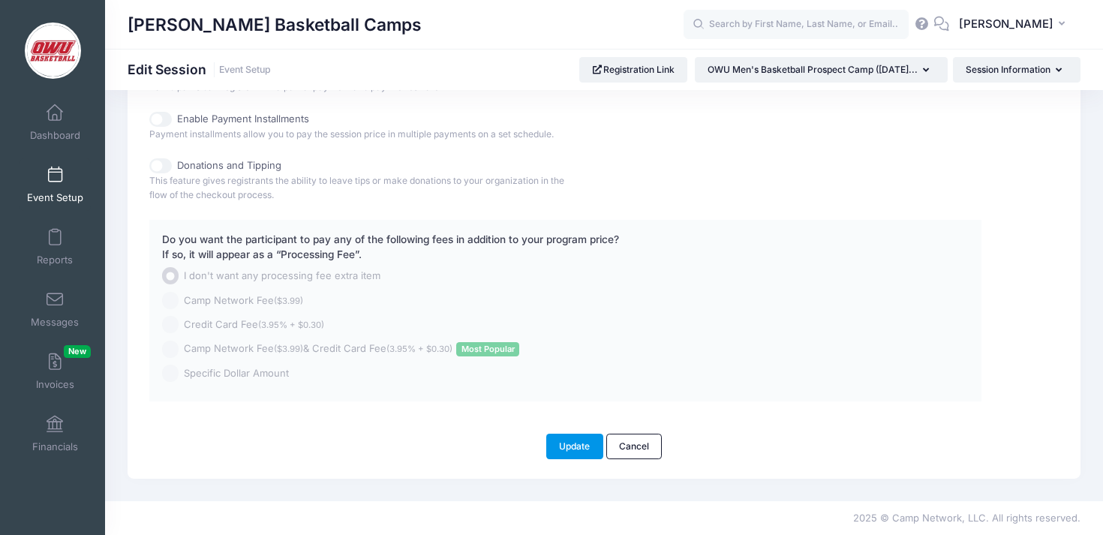
click at [584, 451] on button "Update" at bounding box center [574, 447] width 57 height 26
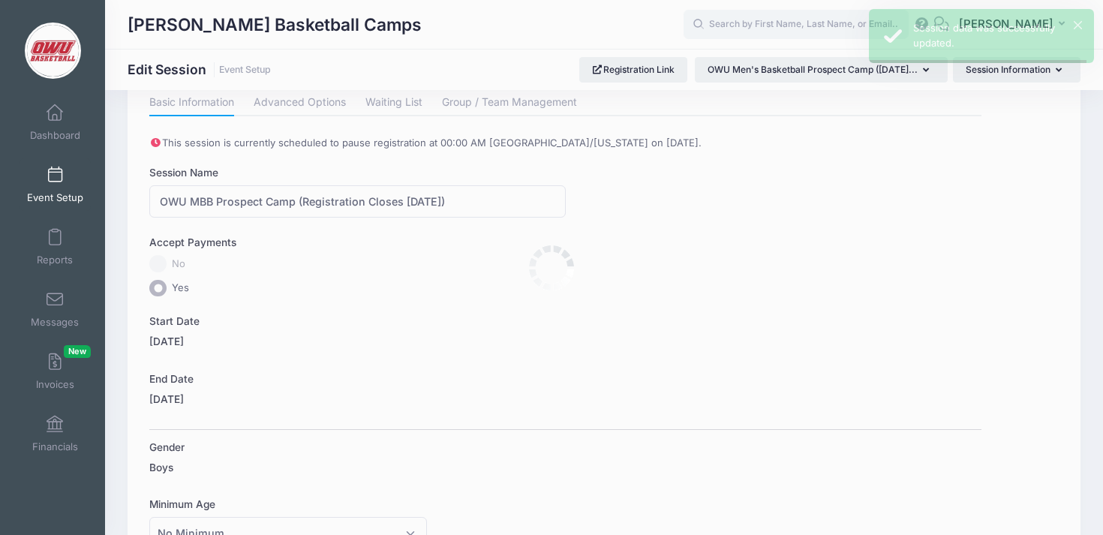
scroll to position [0, 0]
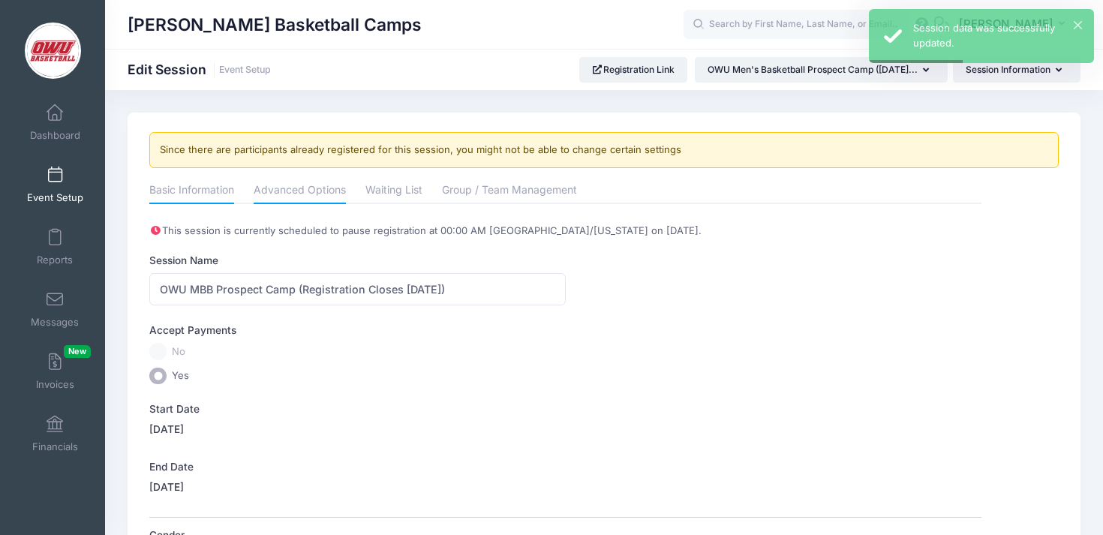
click at [319, 197] on link "Advanced Options" at bounding box center [300, 191] width 92 height 27
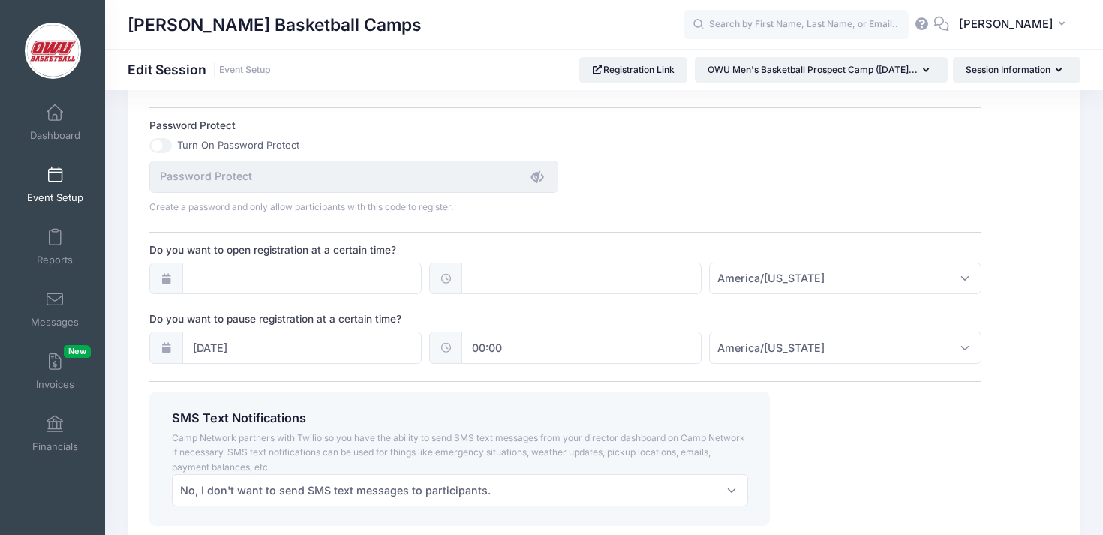
scroll to position [1074, 0]
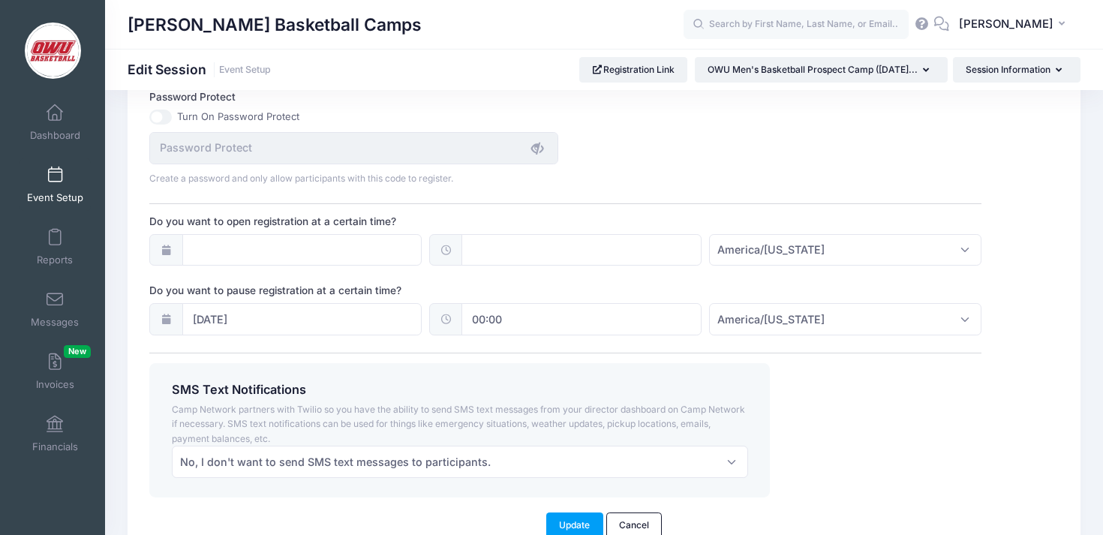
click at [501, 335] on input "00:00" at bounding box center [581, 319] width 240 height 32
click at [539, 375] on span at bounding box center [540, 375] width 11 height 15
type input "23:00"
type input "11"
click at [629, 360] on span at bounding box center [628, 360] width 11 height 15
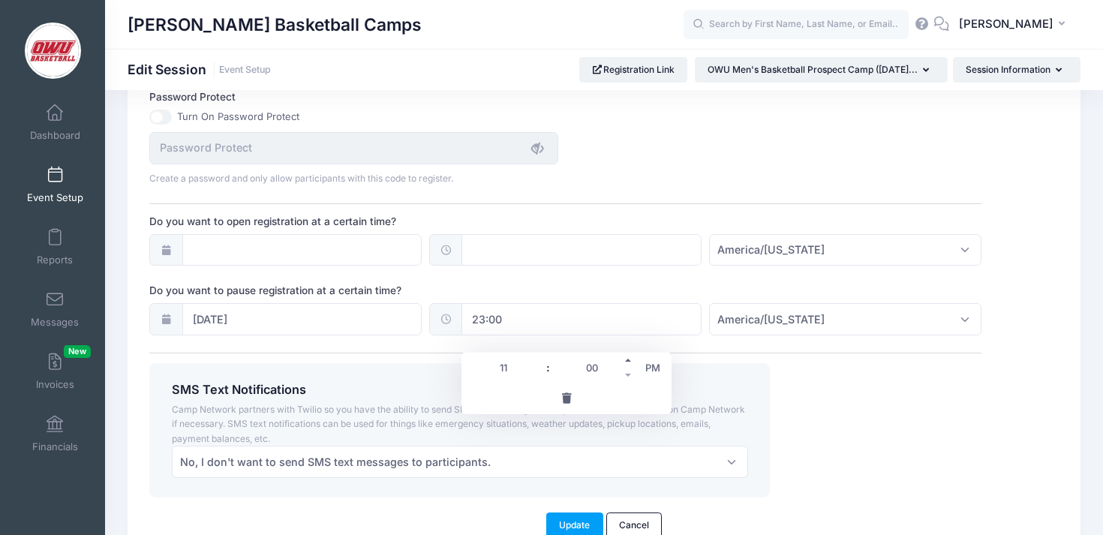
type input "23:05"
type input "05"
click at [632, 374] on span at bounding box center [628, 375] width 11 height 15
type input "23:00"
type input "00"
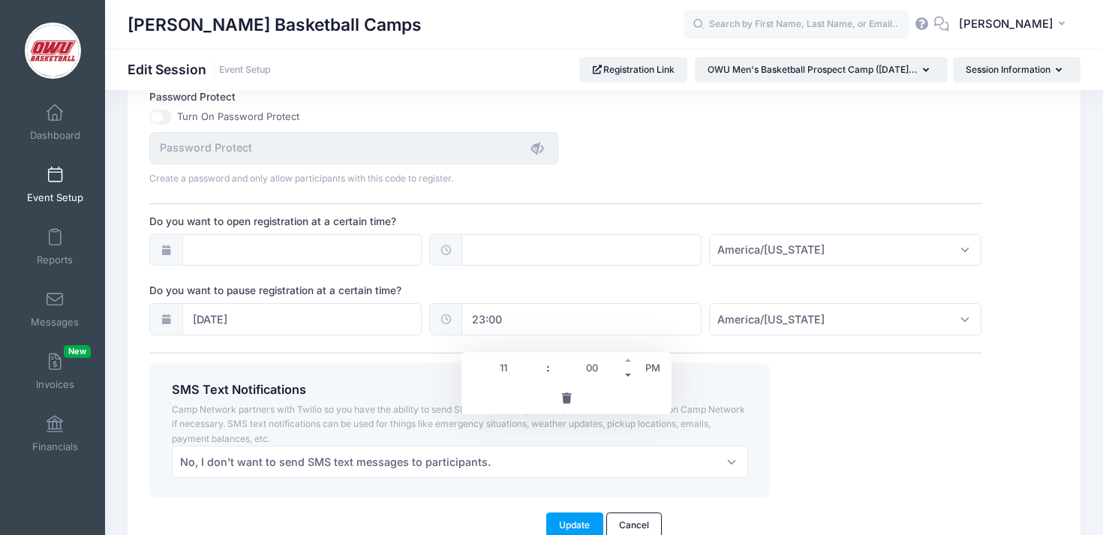
click at [632, 374] on span at bounding box center [628, 375] width 11 height 15
type input "22:55"
type input "10"
type input "55"
click at [626, 353] on span at bounding box center [628, 360] width 11 height 15
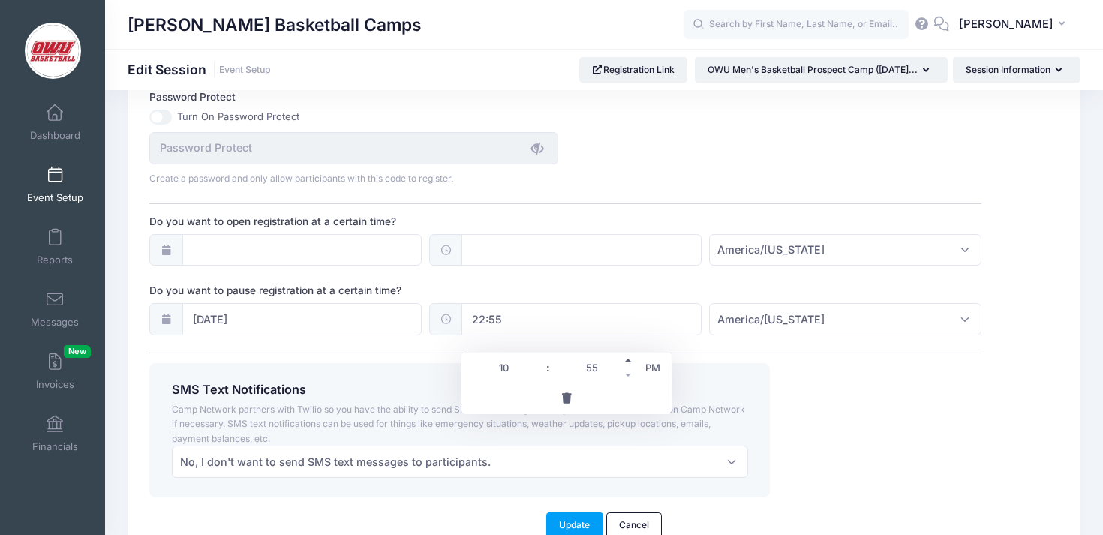
type input "23:00"
type input "11"
type input "00"
click at [629, 362] on span at bounding box center [628, 360] width 11 height 15
type input "23:05"
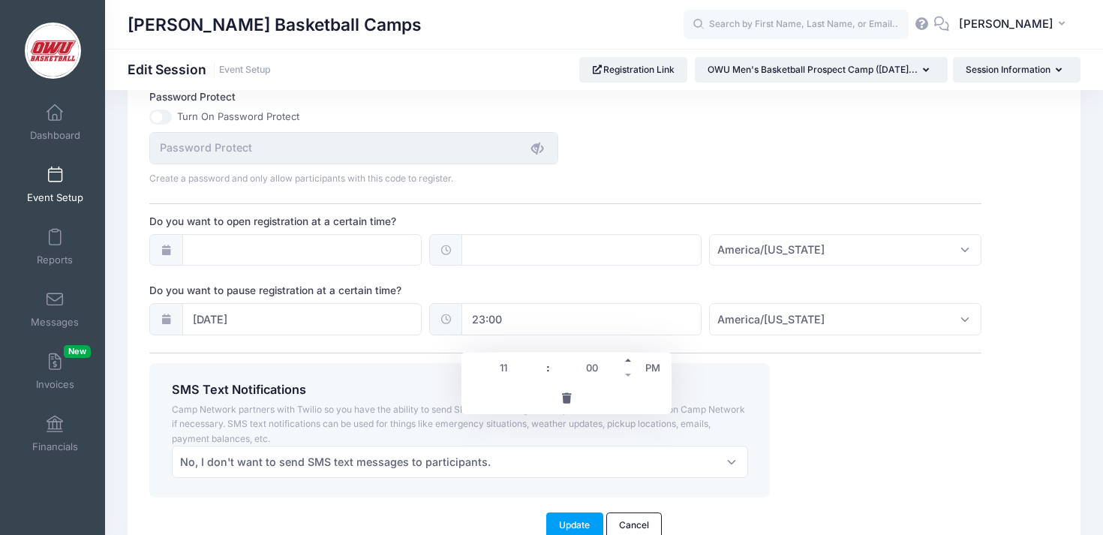
type input "05"
click at [629, 359] on span at bounding box center [628, 360] width 11 height 15
type input "23:10"
type input "10"
click at [629, 359] on span at bounding box center [628, 360] width 11 height 15
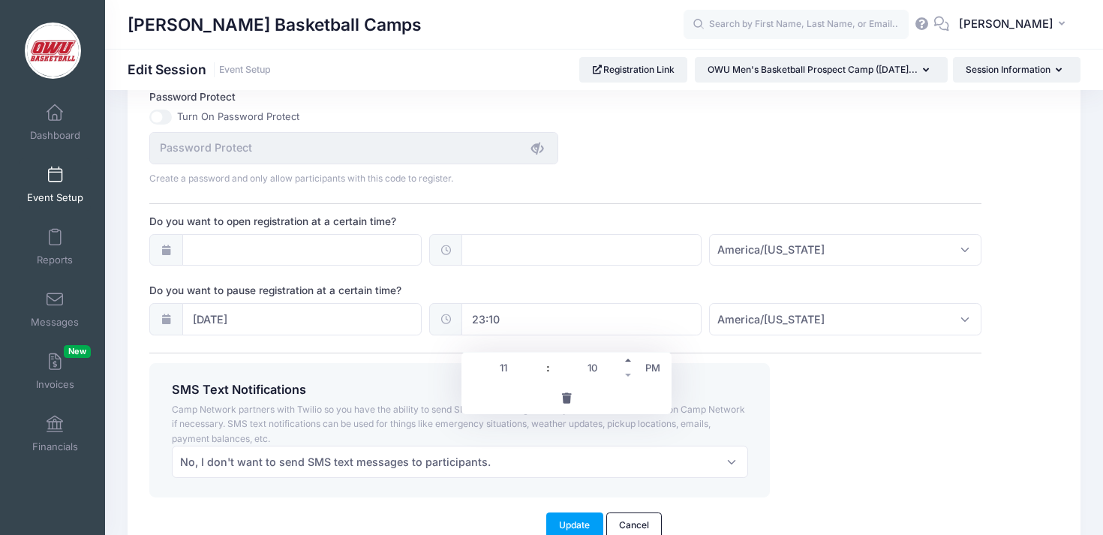
type input "23:15"
type input "15"
click at [629, 359] on span at bounding box center [628, 360] width 11 height 15
type input "23:20"
type input "20"
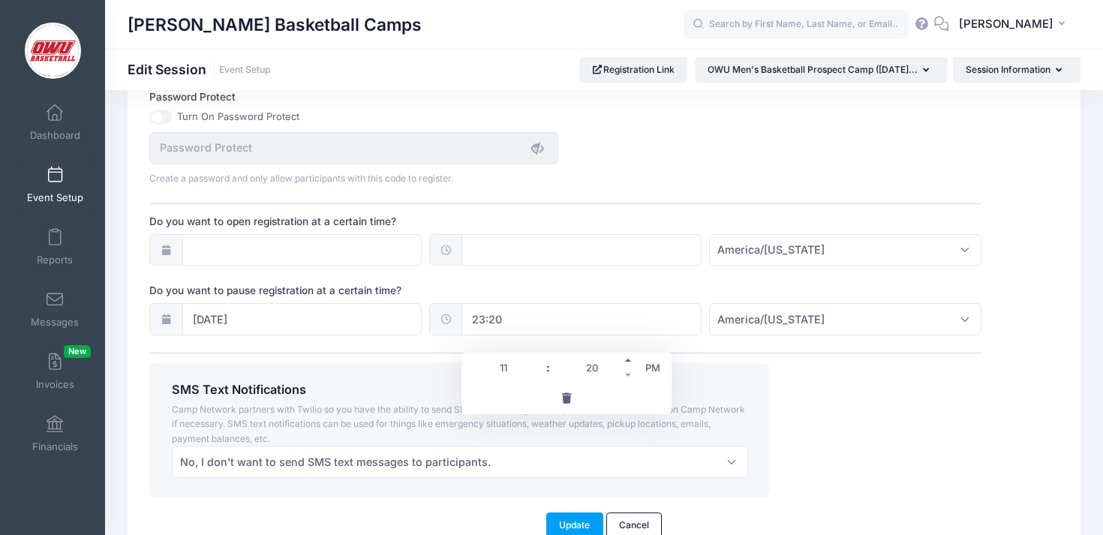
click at [629, 359] on span at bounding box center [628, 360] width 11 height 15
type input "23:25"
type input "25"
click at [629, 359] on span at bounding box center [628, 360] width 11 height 15
type input "23:30"
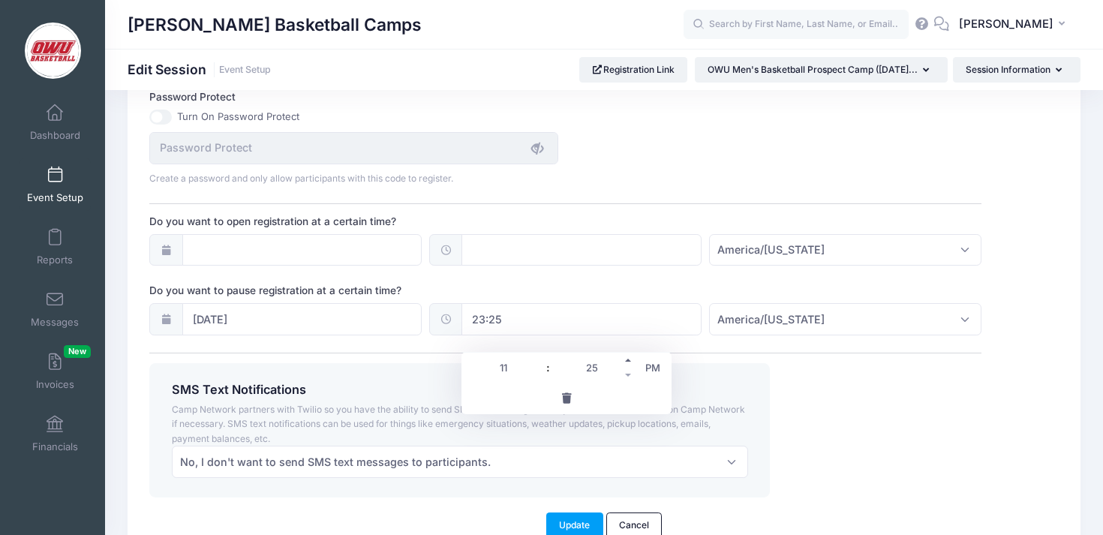
type input "30"
click at [629, 359] on span at bounding box center [628, 360] width 11 height 15
type input "23:35"
type input "35"
click at [629, 359] on span at bounding box center [628, 360] width 11 height 15
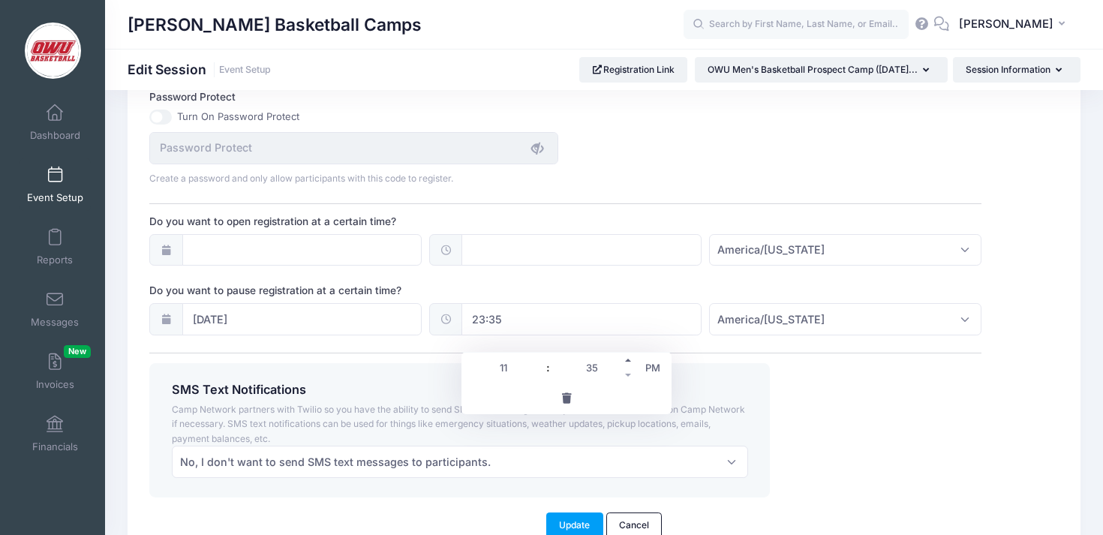
type input "23:40"
type input "40"
click at [629, 359] on span at bounding box center [628, 360] width 11 height 15
type input "23:45"
type input "45"
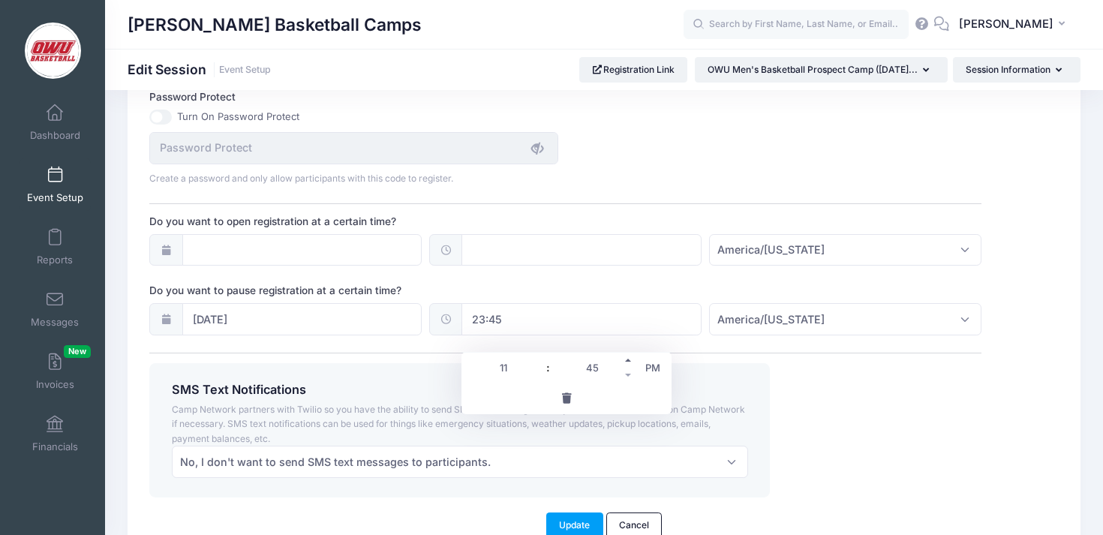
click at [629, 359] on span at bounding box center [628, 360] width 11 height 15
type input "23:50"
type input "50"
click at [629, 359] on span at bounding box center [628, 360] width 11 height 15
type input "23:55"
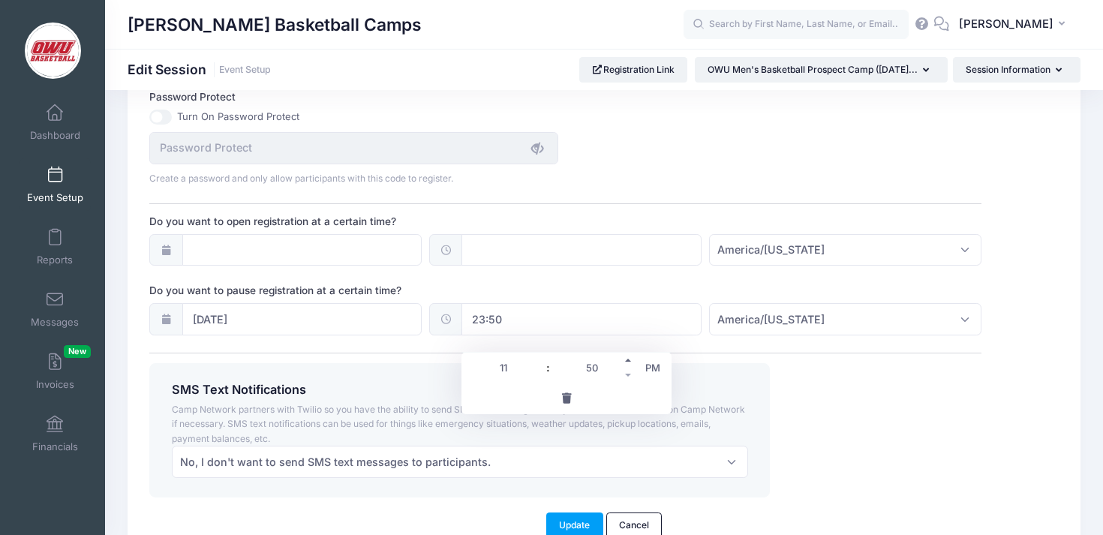
type input "55"
click at [629, 359] on span at bounding box center [628, 360] width 11 height 15
type input "00:00"
type input "12"
type input "00"
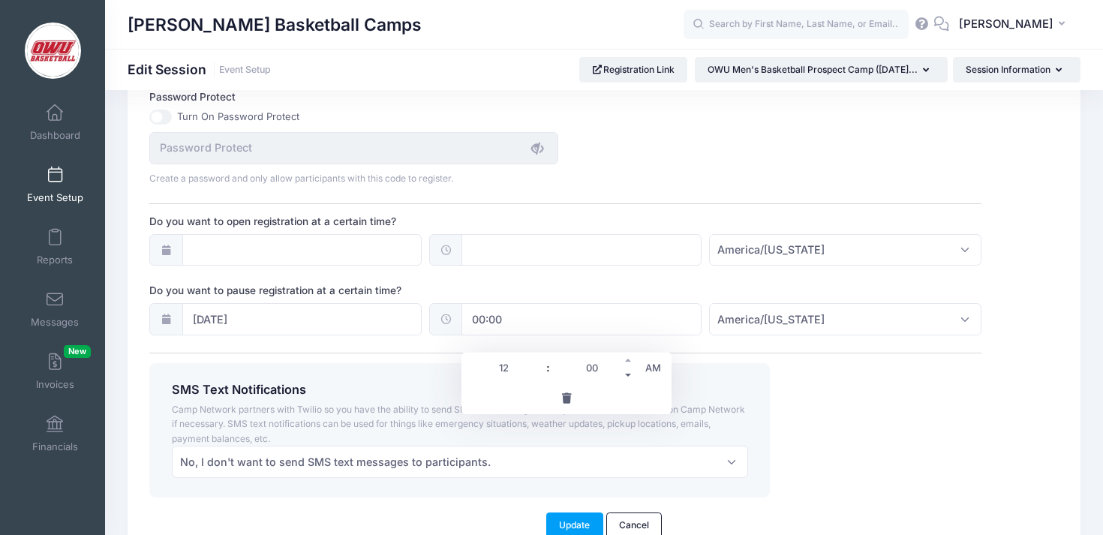
click at [629, 373] on span at bounding box center [628, 375] width 11 height 15
type input "23:55"
type input "11"
type input "55"
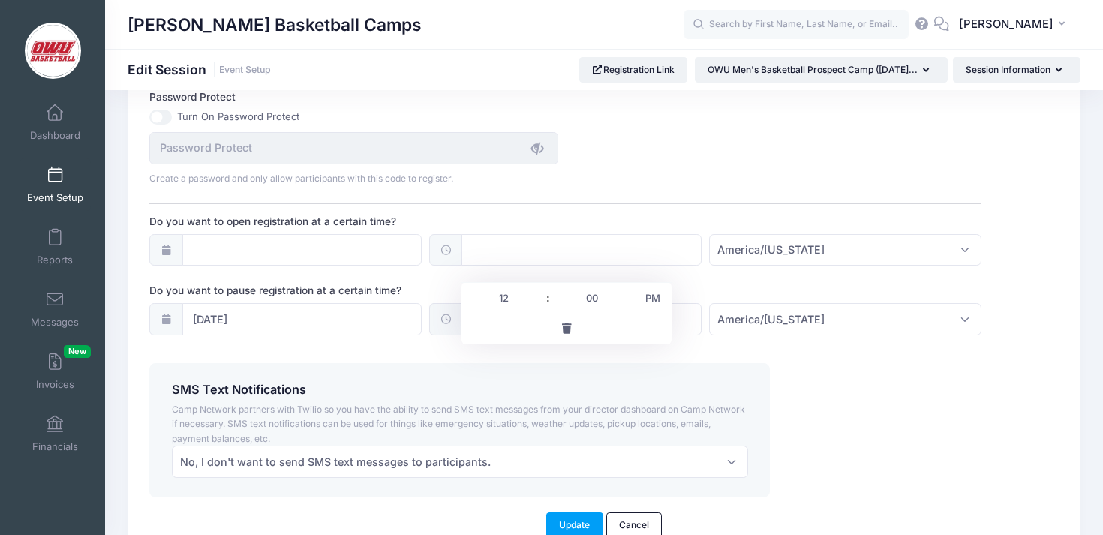
click at [622, 266] on input "text" at bounding box center [581, 250] width 240 height 32
type input "12:00"
click at [868, 393] on div "SMS Text Notifications Camp Network partners with Twilio so you have the abilit…" at bounding box center [566, 430] width 846 height 134
click at [577, 265] on input "12:00" at bounding box center [581, 250] width 240 height 32
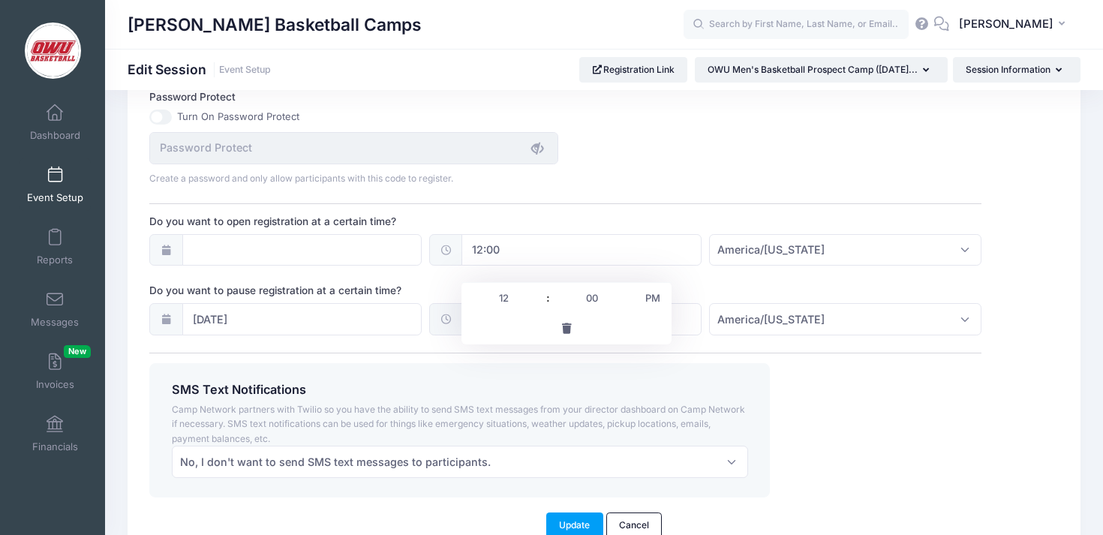
click at [563, 326] on span "button" at bounding box center [567, 328] width 14 height 11
click at [575, 204] on hr at bounding box center [565, 203] width 832 height 1
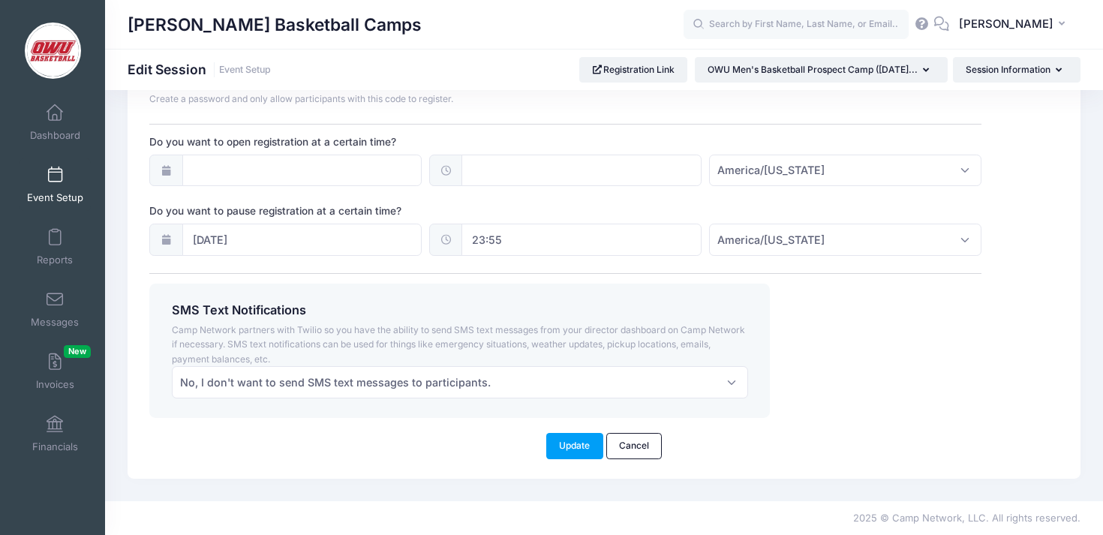
scroll to position [1166, 0]
click at [572, 445] on button "Update" at bounding box center [574, 446] width 57 height 26
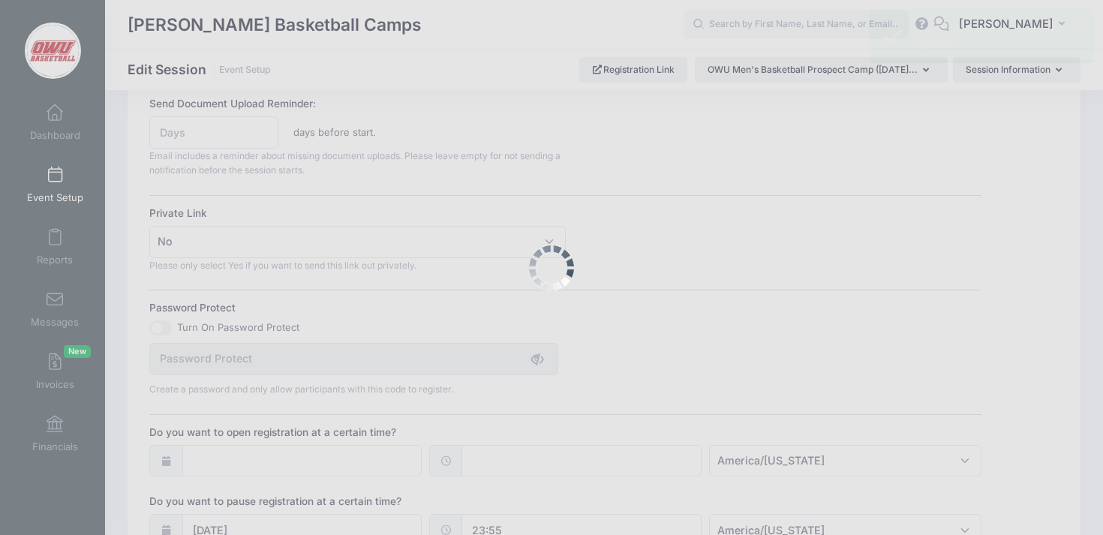
scroll to position [0, 0]
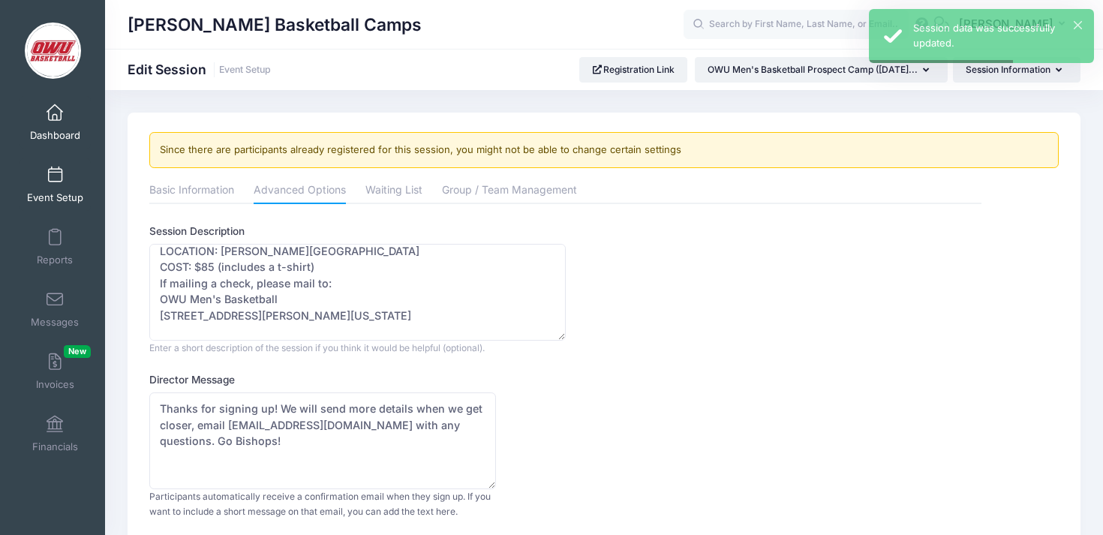
click at [43, 111] on link "Dashboard" at bounding box center [55, 122] width 71 height 53
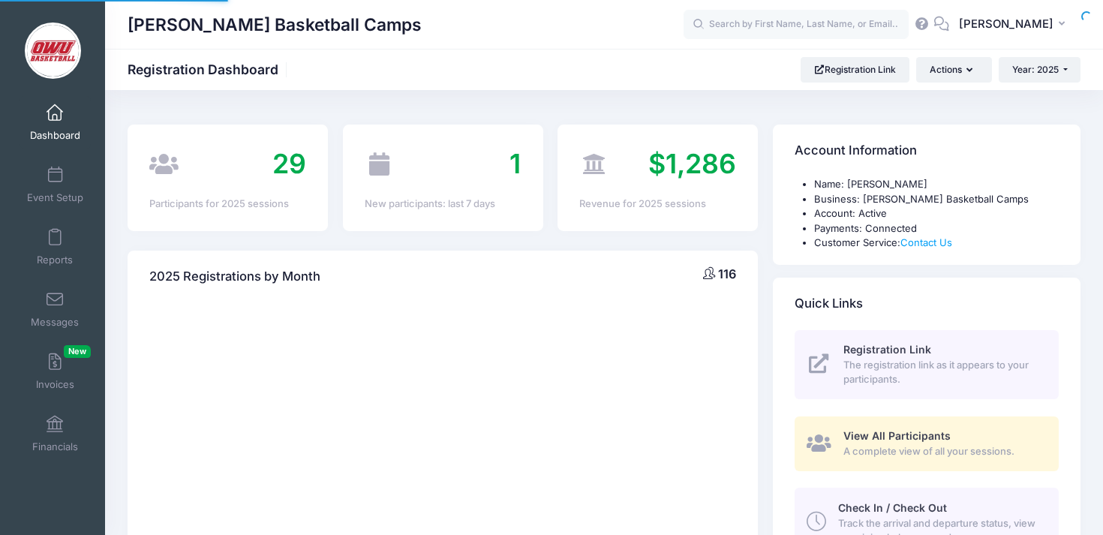
select select
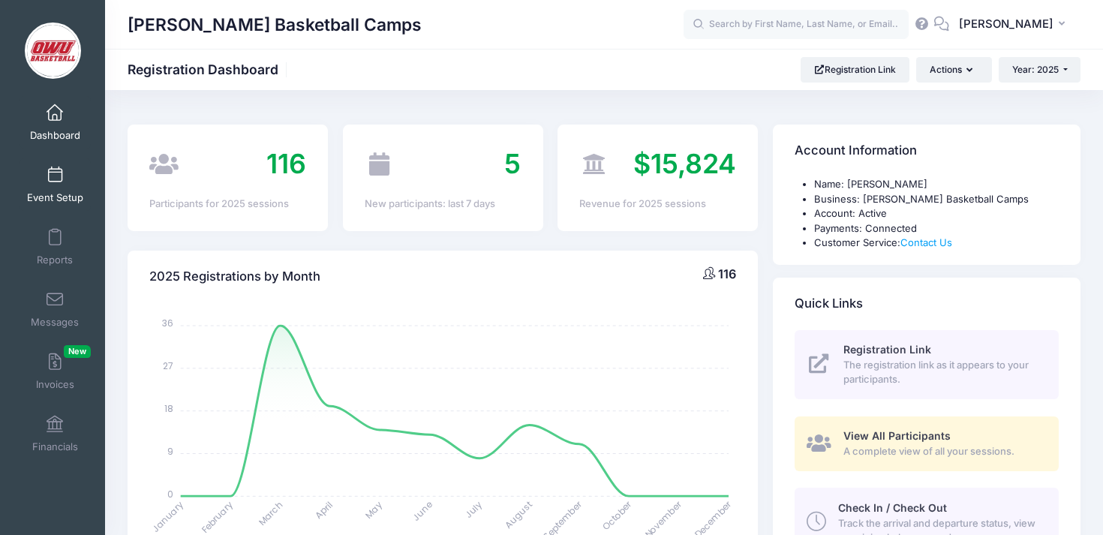
click at [44, 177] on link "Event Setup" at bounding box center [55, 184] width 71 height 53
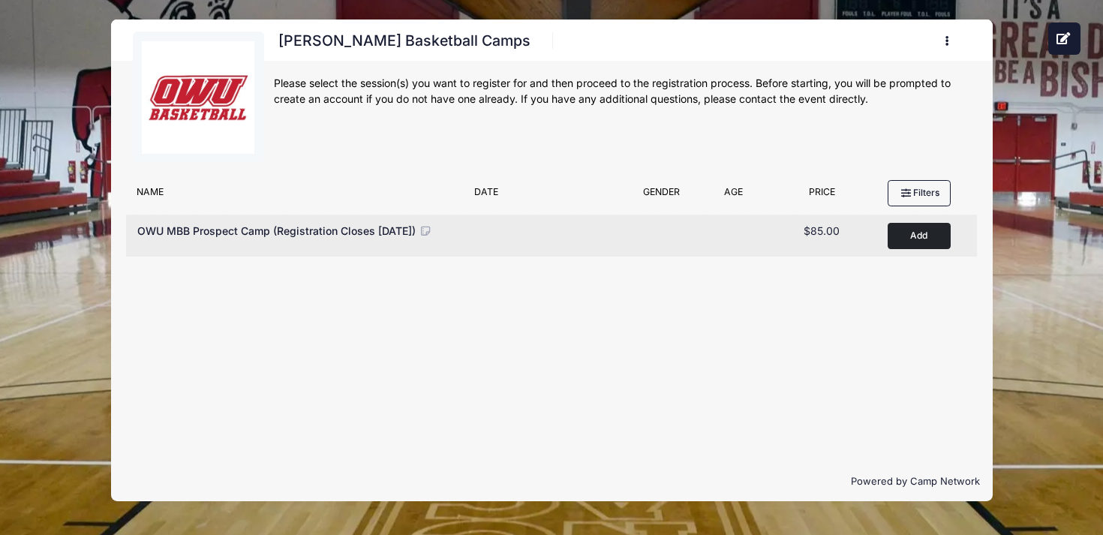
click at [419, 236] on icon at bounding box center [426, 231] width 14 height 11
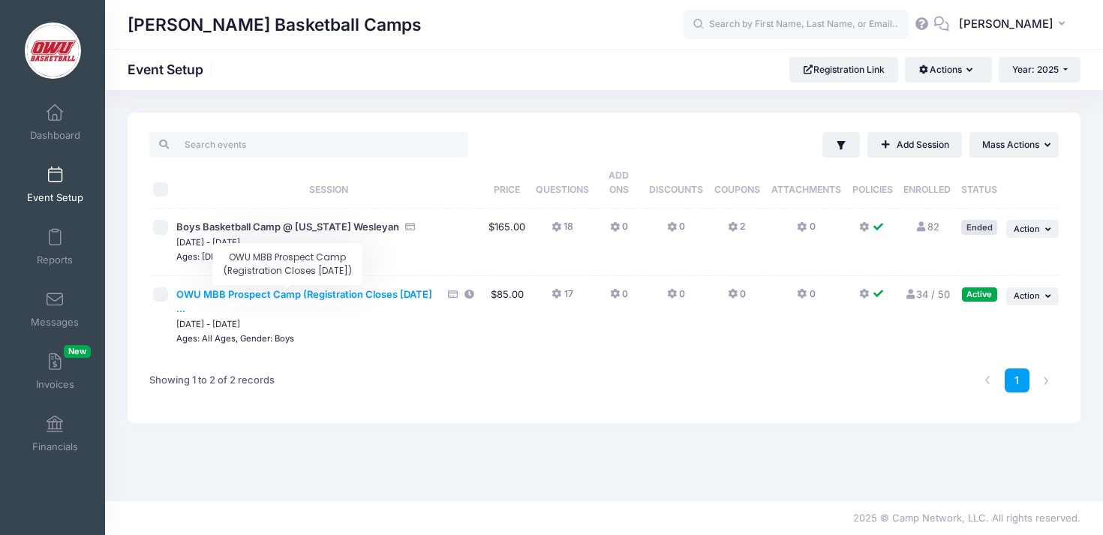
click at [320, 295] on span "OWU MBB Prospect Camp (Registration Closes [DATE] ..." at bounding box center [304, 301] width 256 height 27
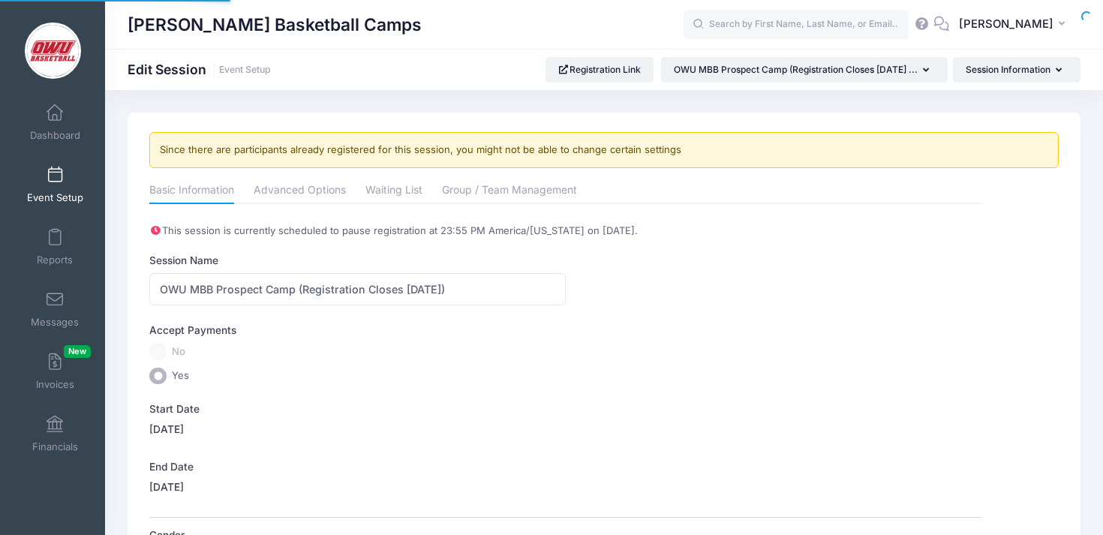
select select "0"
click at [459, 188] on link "Group / Team Management" at bounding box center [509, 191] width 135 height 27
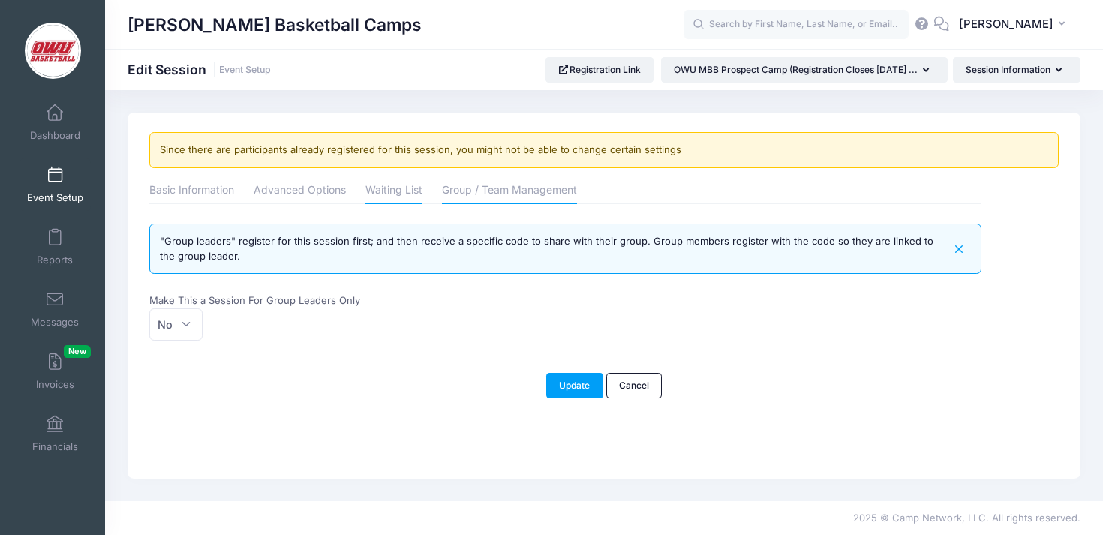
click at [405, 191] on link "Waiting List" at bounding box center [393, 191] width 57 height 27
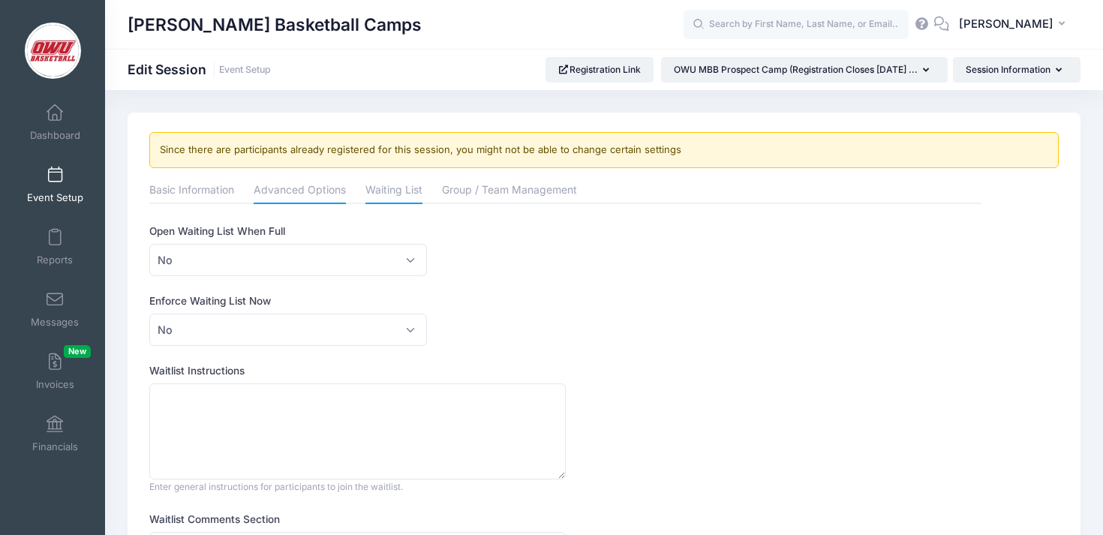
click at [333, 197] on link "Advanced Options" at bounding box center [300, 191] width 92 height 27
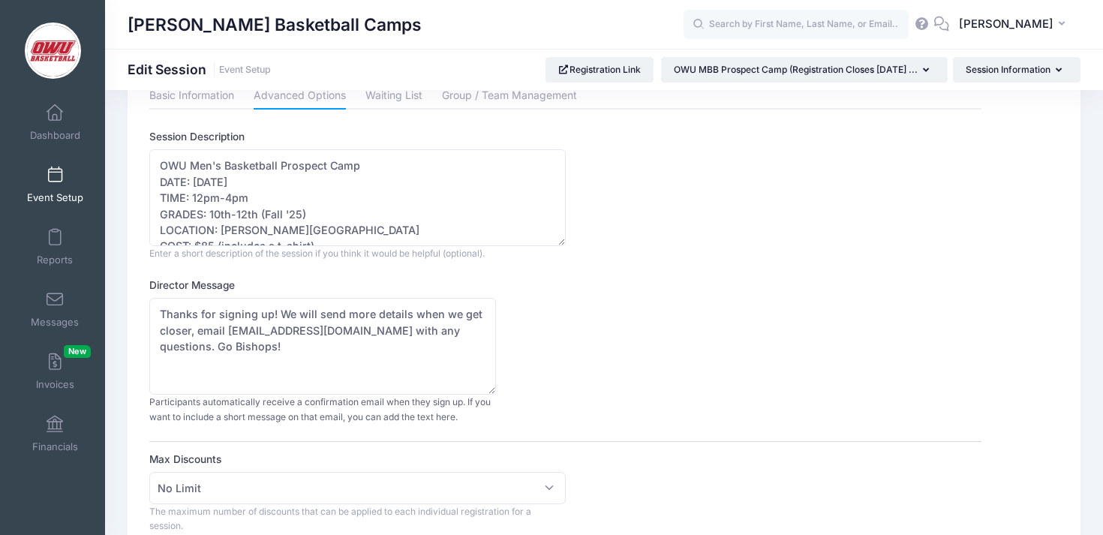
scroll to position [100, 0]
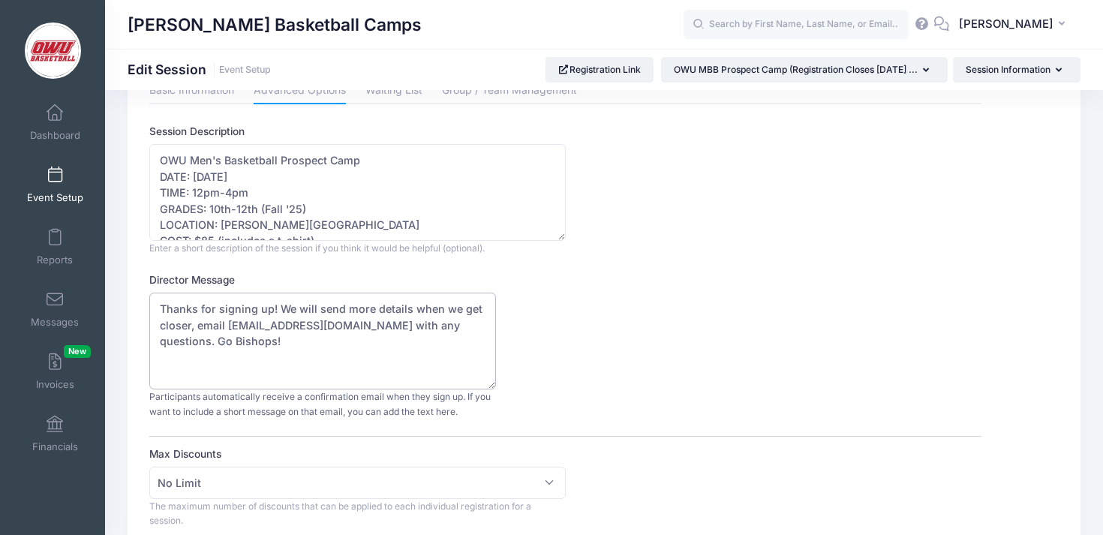
click at [362, 344] on textarea "Thanks for signing up! We will send more details when we get closer, email davo…" at bounding box center [322, 341] width 347 height 97
drag, startPoint x: 278, startPoint y: 308, endPoint x: 424, endPoint y: 331, distance: 147.4
click at [424, 331] on textarea "Thanks for signing up! We will send more details when we get closer, email davo…" at bounding box center [322, 341] width 347 height 97
type textarea "Thanks for signing up! We'll send a schedule and more details shortly. Go Bisho…"
click at [703, 374] on div "Director Message Thanks for signing up! We will send more details when we get c…" at bounding box center [565, 345] width 832 height 146
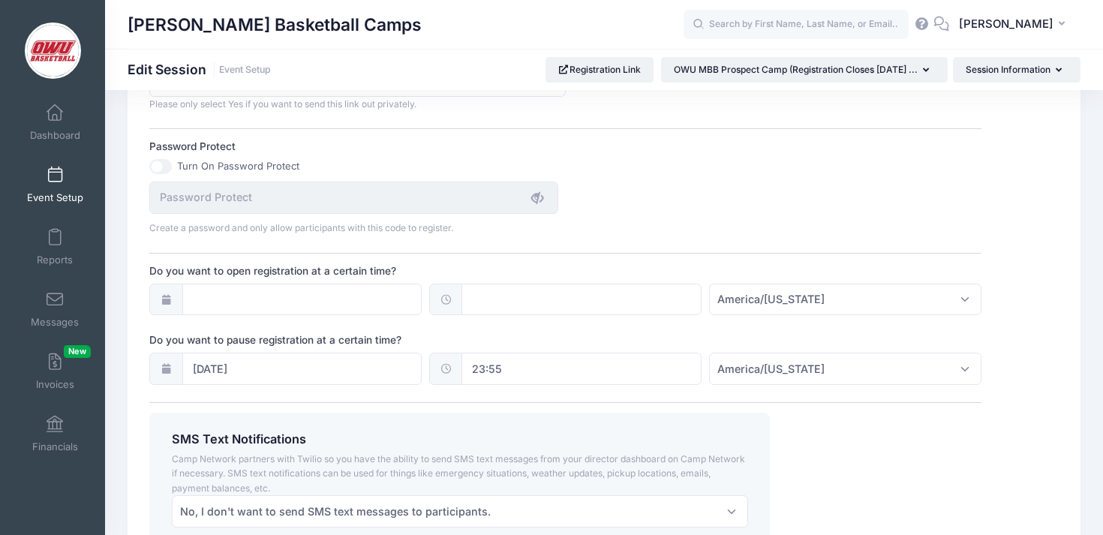
scroll to position [1169, 0]
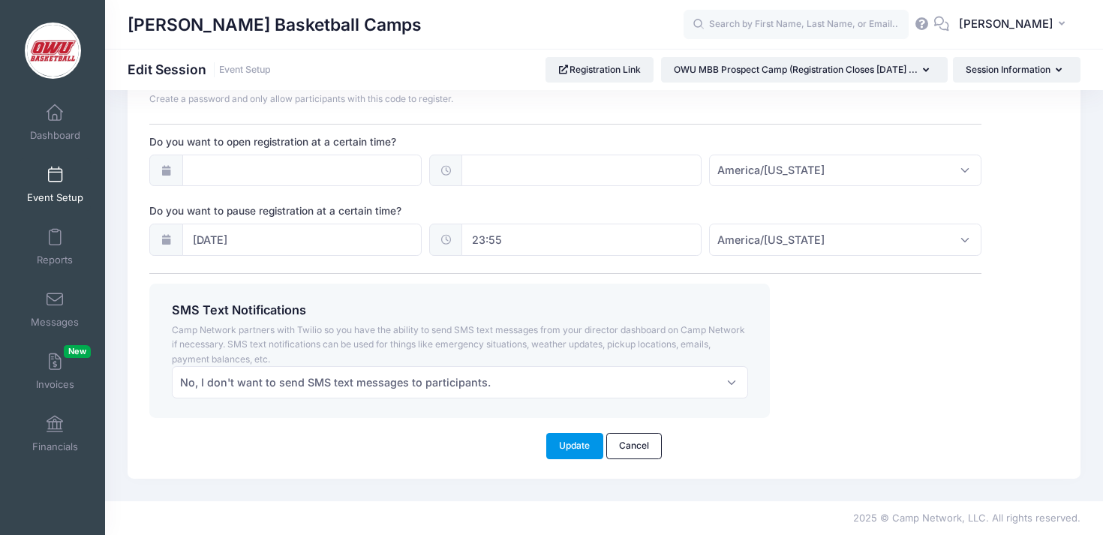
click at [569, 447] on button "Update" at bounding box center [574, 446] width 57 height 26
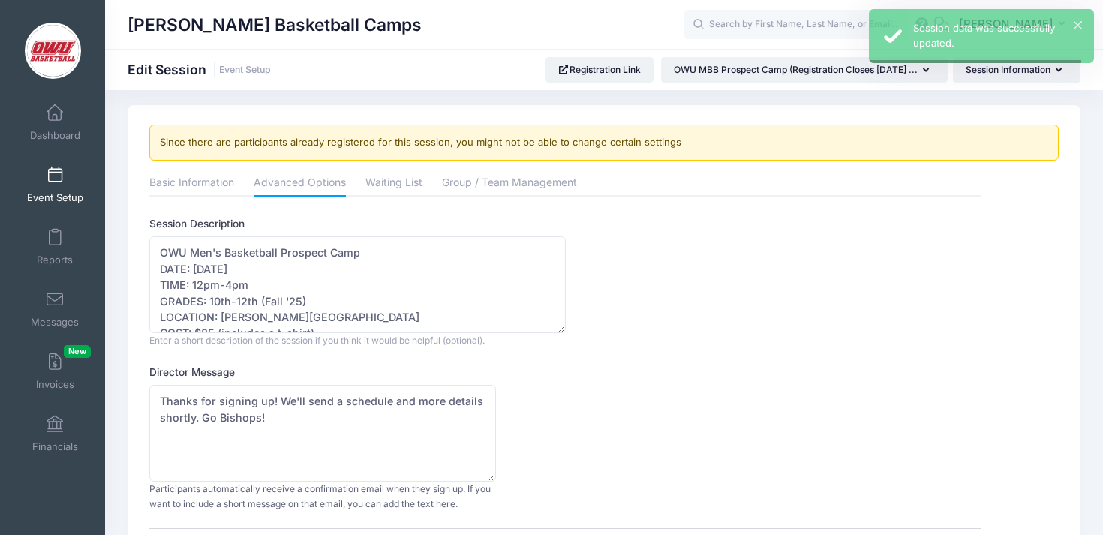
scroll to position [0, 0]
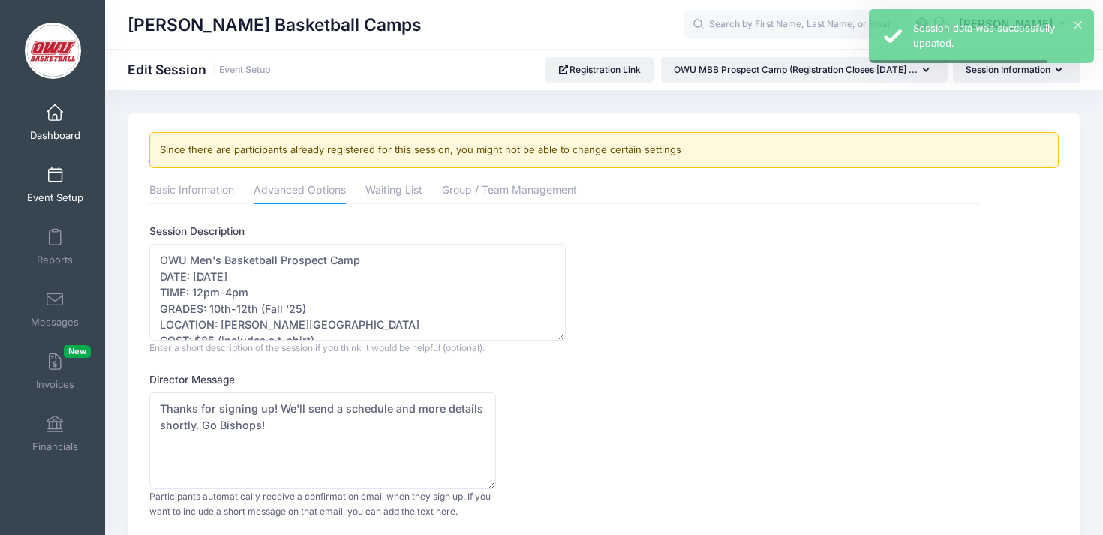
click at [43, 116] on link "Dashboard" at bounding box center [55, 122] width 71 height 53
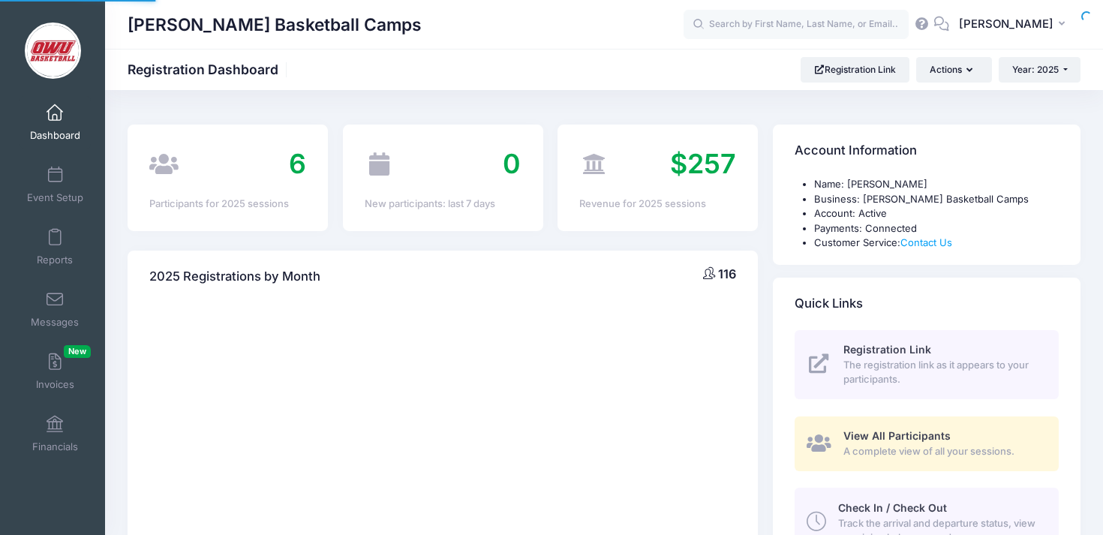
select select
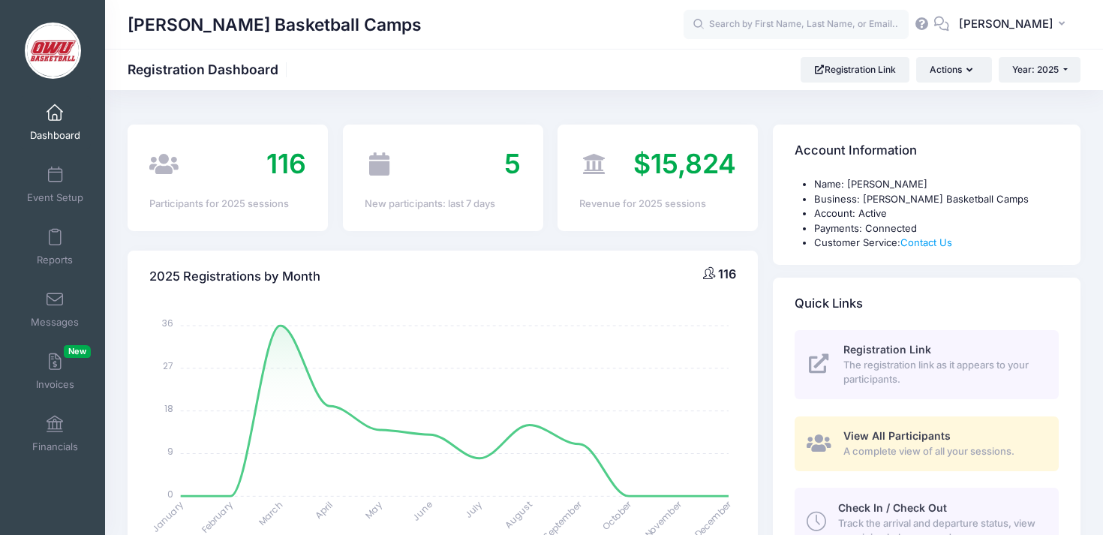
click at [518, 65] on div "[PERSON_NAME] Basketball Camps Registration Dashboard Registration Link Actions…" at bounding box center [604, 70] width 998 height 26
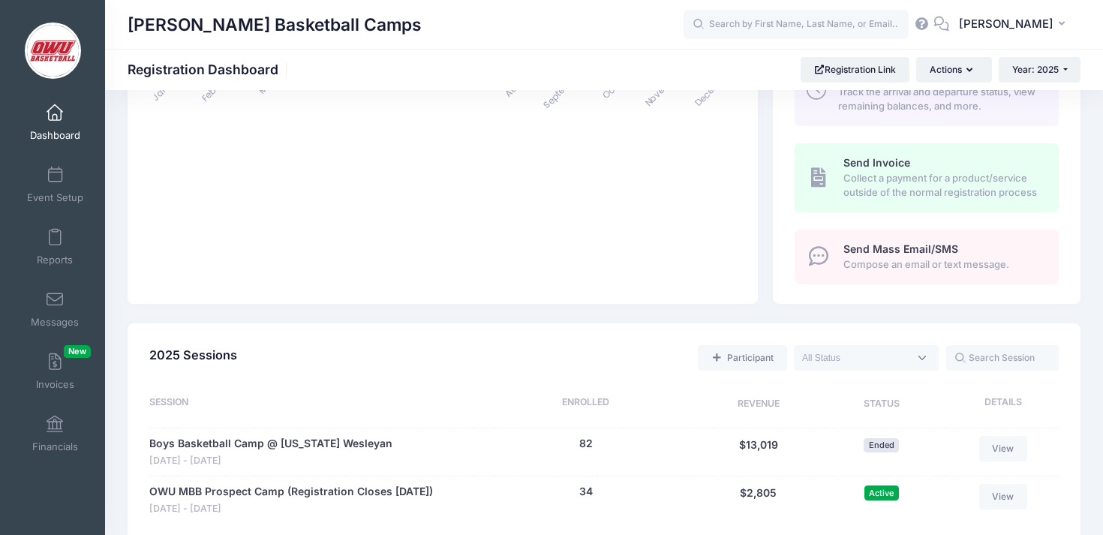
scroll to position [550, 0]
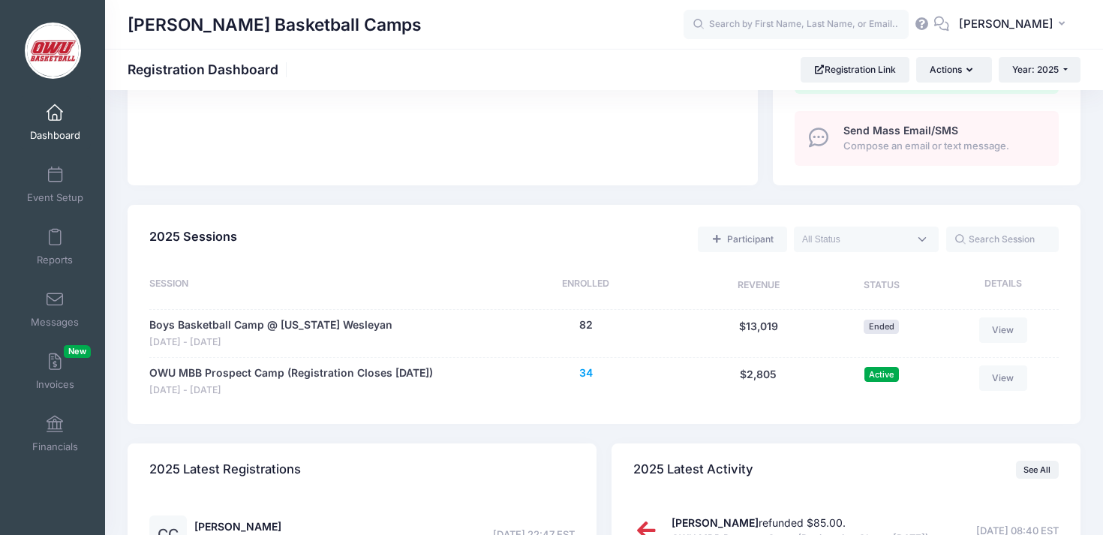
click at [588, 378] on button "34" at bounding box center [586, 373] width 14 height 16
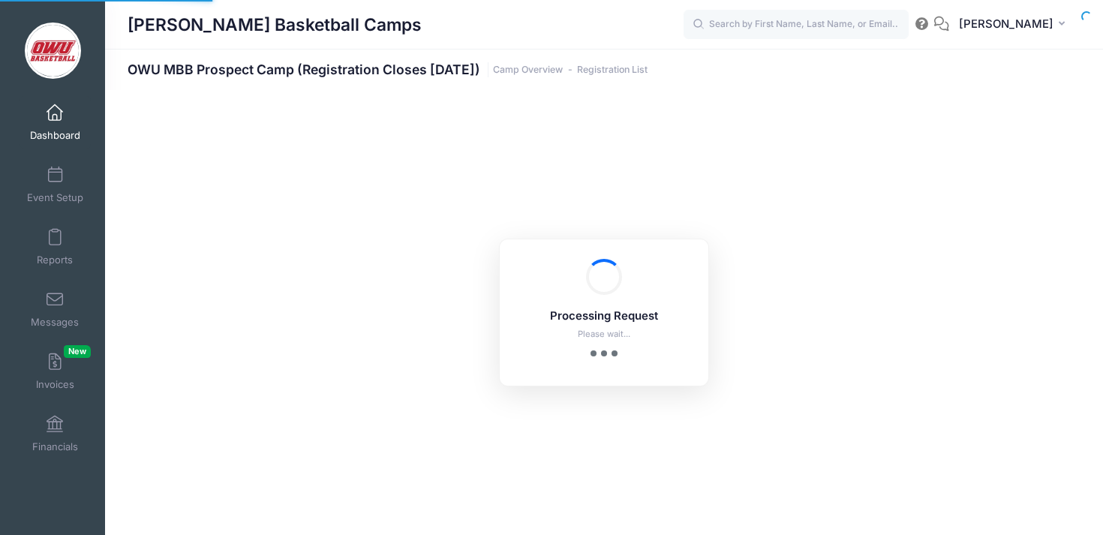
select select "10"
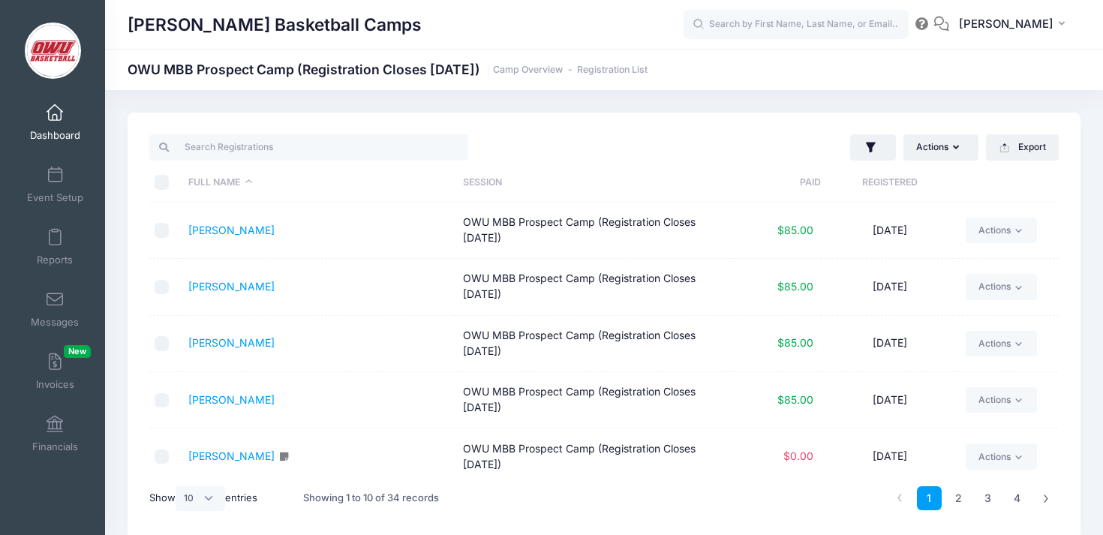
click at [890, 191] on th "Registered" at bounding box center [889, 183] width 137 height 40
click at [245, 227] on link "[PERSON_NAME]" at bounding box center [231, 230] width 86 height 13
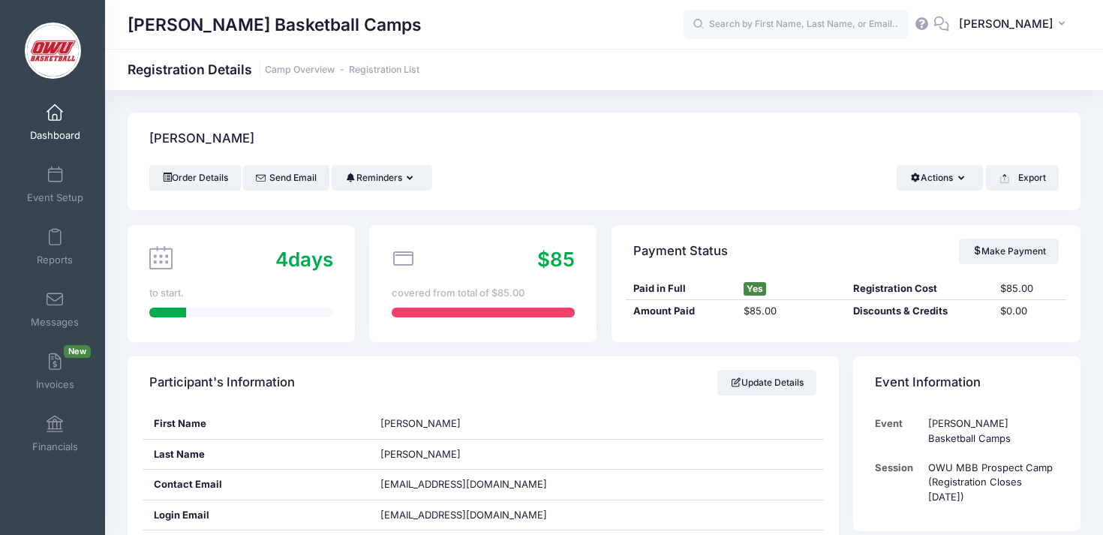
click at [838, 396] on div "Participant's Information Update Details" at bounding box center [483, 382] width 711 height 53
